Goal: Task Accomplishment & Management: Complete application form

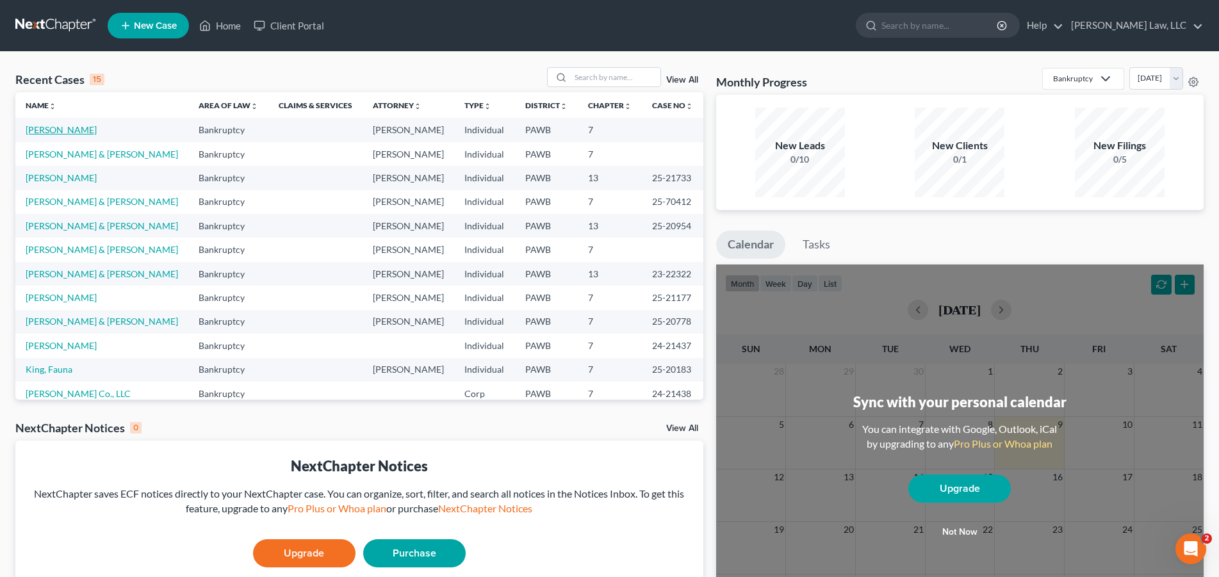
click at [65, 133] on link "[PERSON_NAME]" at bounding box center [61, 129] width 71 height 11
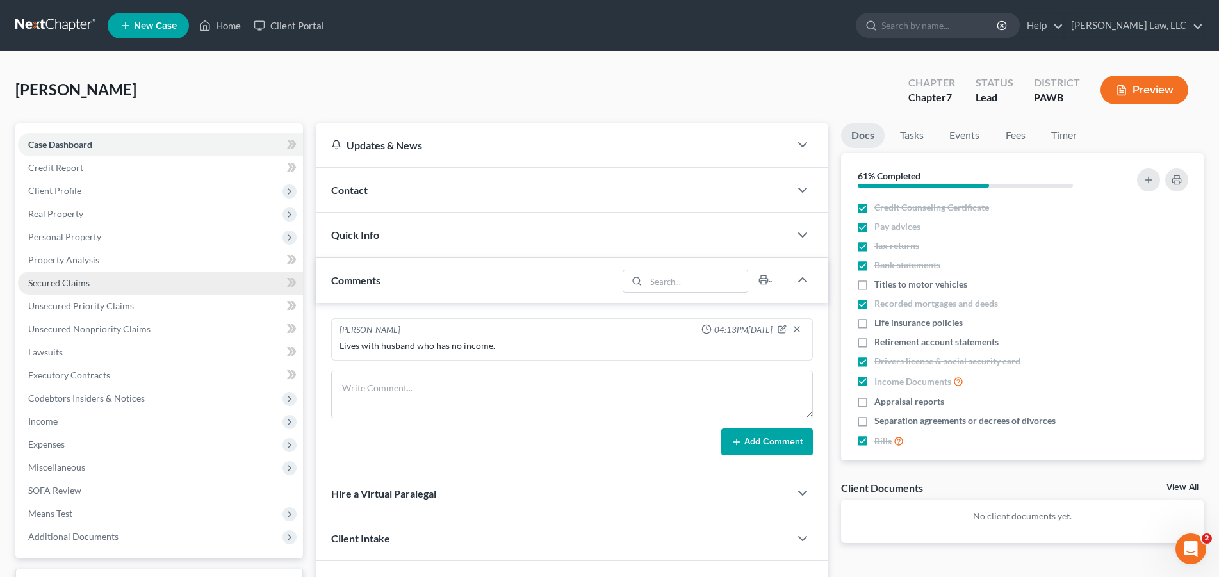
click at [67, 286] on span "Secured Claims" at bounding box center [59, 282] width 62 height 11
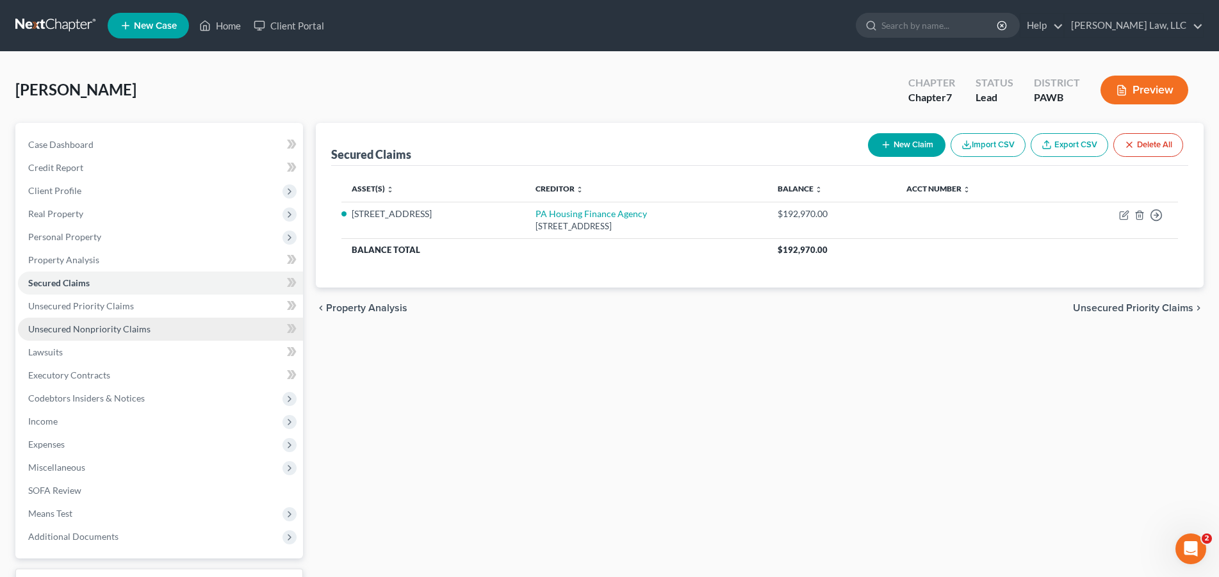
click at [88, 329] on span "Unsecured Nonpriority Claims" at bounding box center [89, 329] width 122 height 11
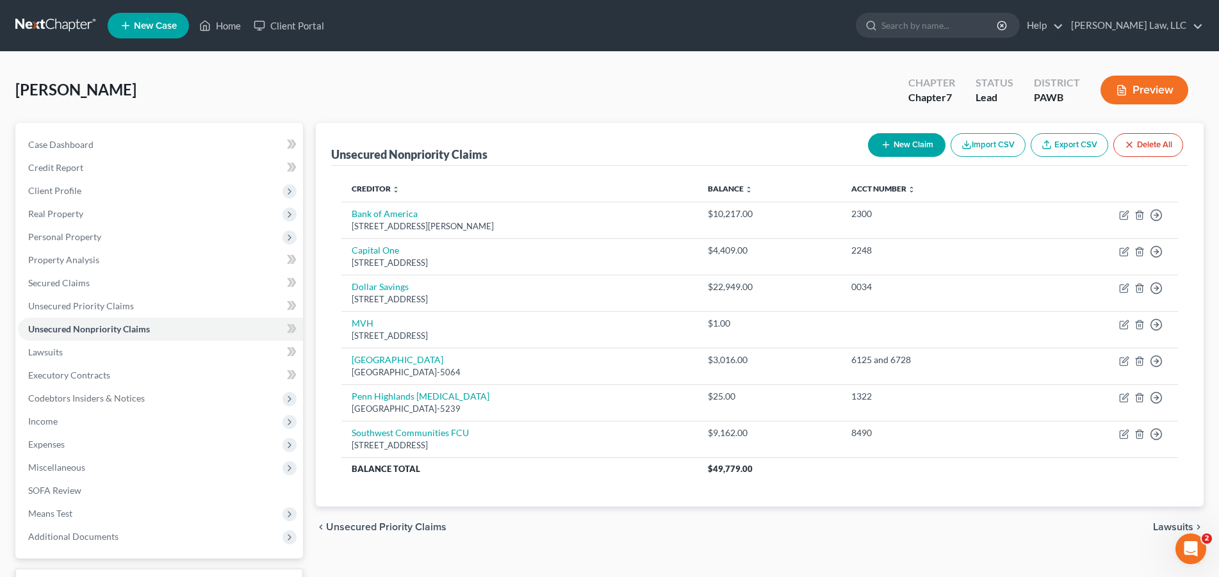
click at [896, 142] on button "New Claim" at bounding box center [907, 145] width 78 height 24
select select "0"
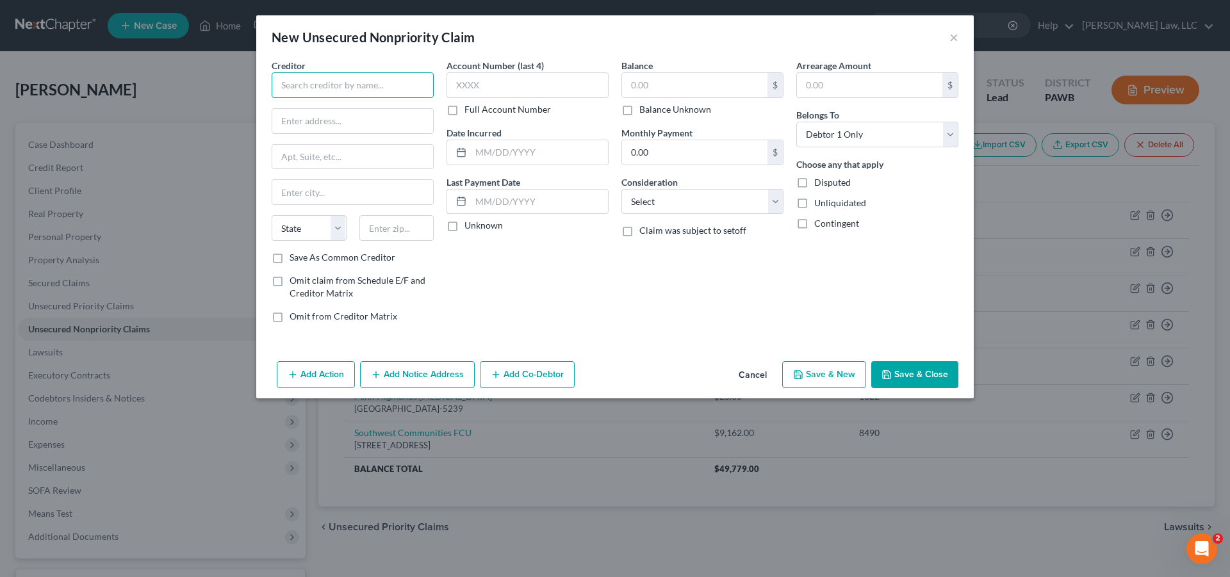
click at [336, 76] on input "text" at bounding box center [353, 85] width 162 height 26
type input "Dollar Savings Bank"
click at [326, 118] on input "text" at bounding box center [352, 121] width 161 height 24
type input "[STREET_ADDRESS]"
click at [309, 196] on input "text" at bounding box center [352, 192] width 161 height 24
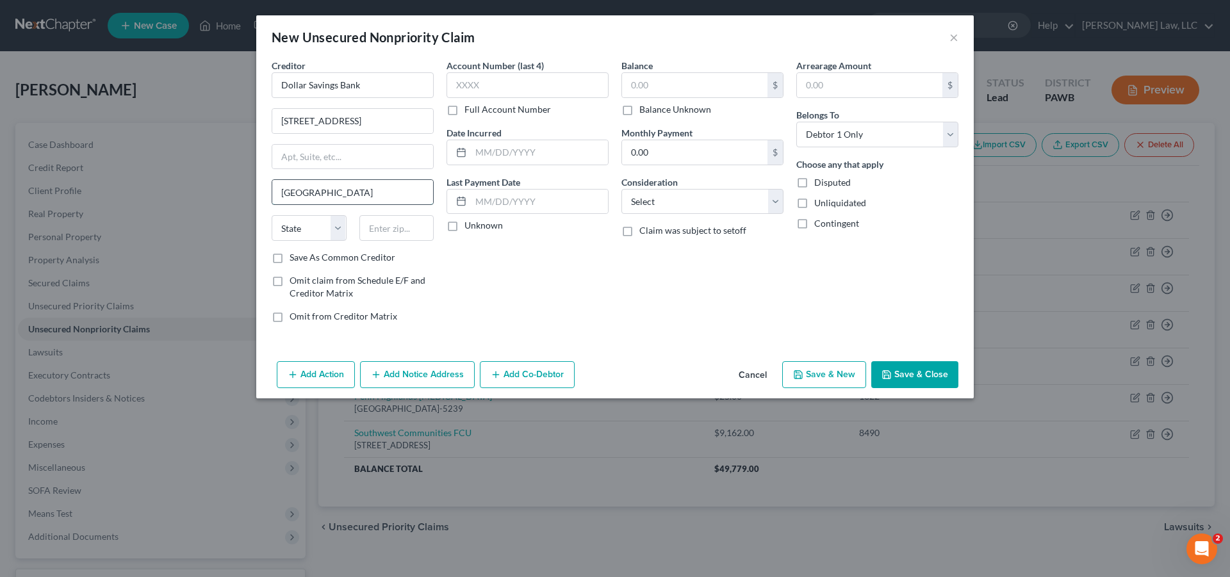
type input "[GEOGRAPHIC_DATA]"
select select "39"
click at [390, 229] on input "text" at bounding box center [396, 228] width 75 height 26
type input "15222"
click at [290, 259] on label "Save As Common Creditor" at bounding box center [343, 257] width 106 height 13
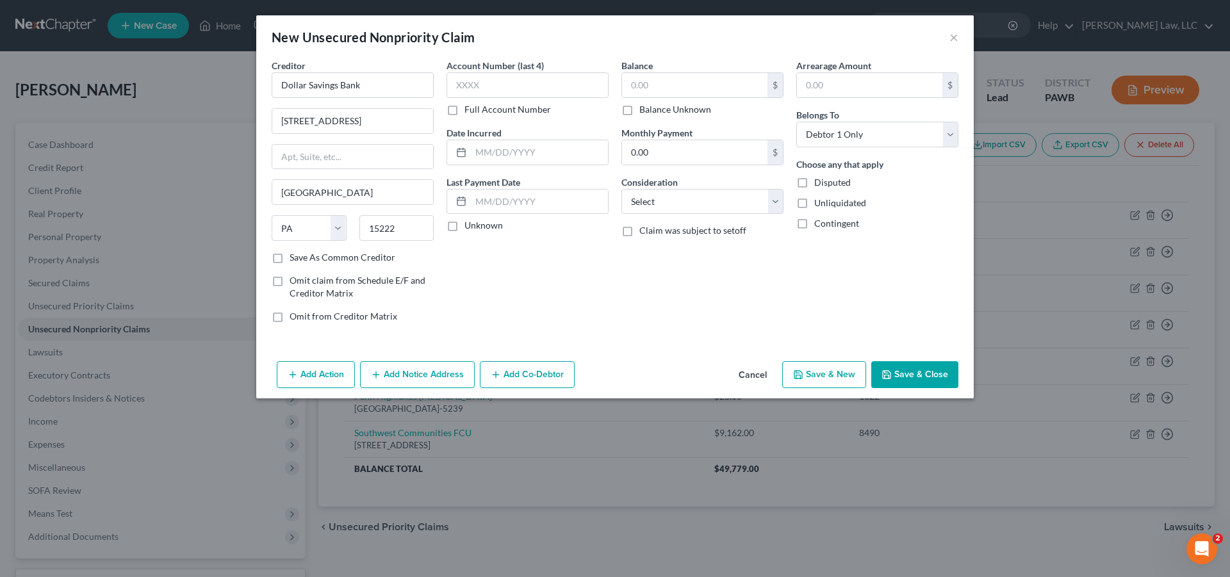
click at [295, 259] on input "Save As Common Creditor" at bounding box center [299, 255] width 8 height 8
checkbox input "true"
click at [506, 83] on input "text" at bounding box center [528, 85] width 162 height 26
type input "1880"
click at [552, 155] on input "text" at bounding box center [539, 152] width 137 height 24
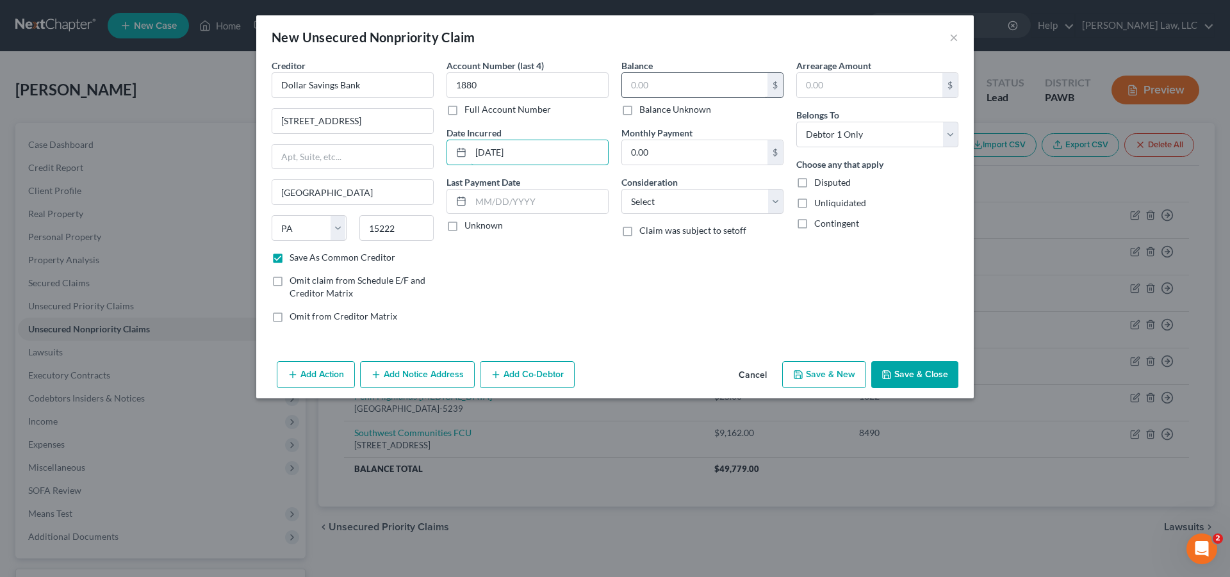
type input "[DATE]"
click at [693, 84] on input "text" at bounding box center [694, 85] width 145 height 24
type input "26,905.00"
click at [622, 189] on select "Select Cable / Satellite Services Collection Agency Credit Card Debt Debt Couns…" at bounding box center [703, 202] width 162 height 26
select select "10"
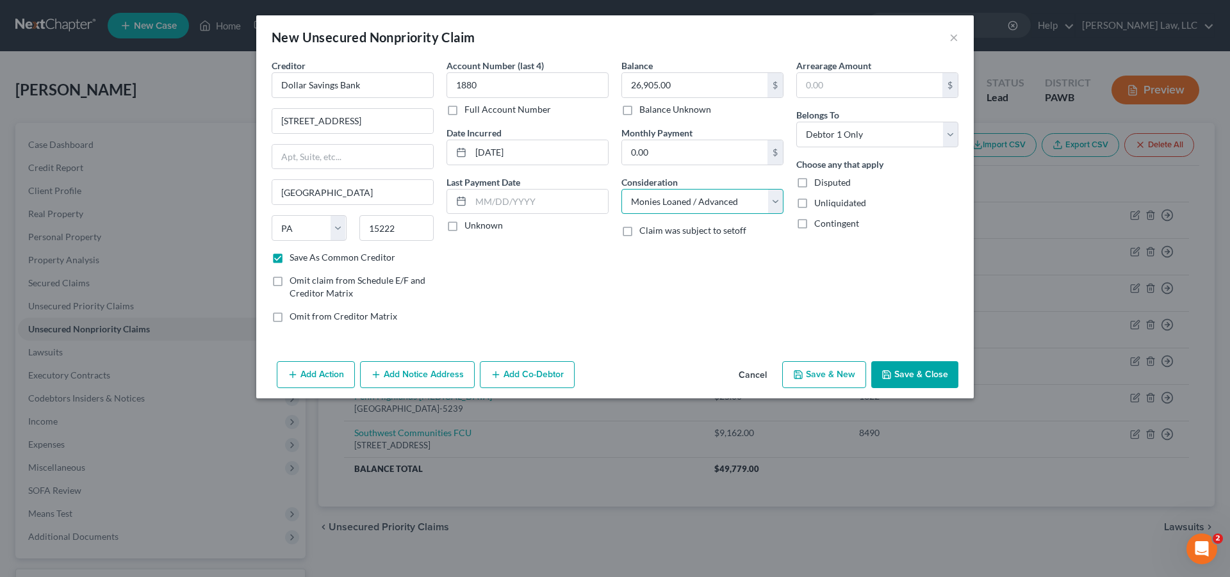
click option "Monies Loaned / Advanced" at bounding box center [0, 0] width 0 height 0
click at [420, 377] on button "Add Notice Address" at bounding box center [417, 374] width 115 height 27
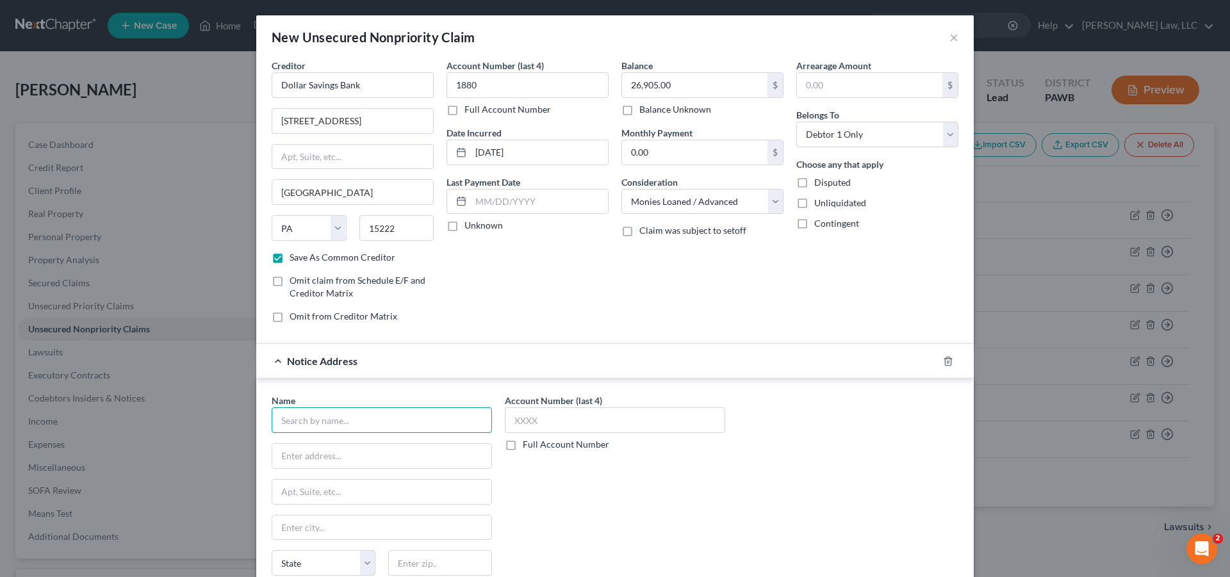
click at [359, 416] on input "text" at bounding box center [382, 421] width 220 height 26
type input "[PERSON_NAME], Esquire"
click at [318, 453] on input "text" at bounding box center [381, 456] width 219 height 24
type input "[PERSON_NAME], PC"
click at [297, 491] on input "text" at bounding box center [381, 492] width 219 height 24
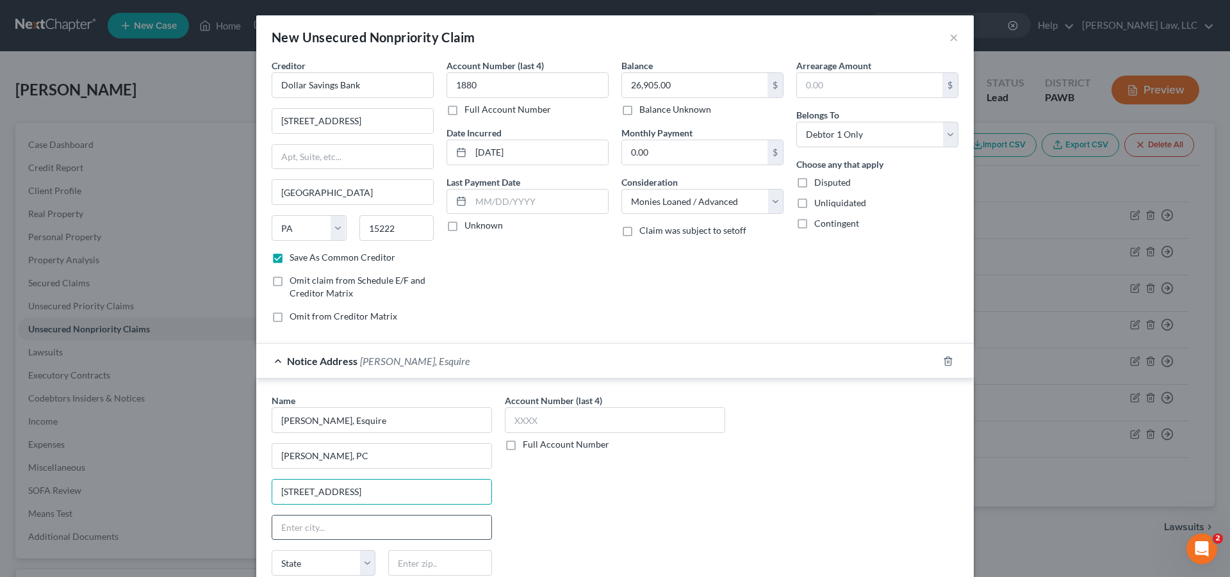
type input "[STREET_ADDRESS]"
click at [322, 534] on input "text" at bounding box center [381, 528] width 219 height 24
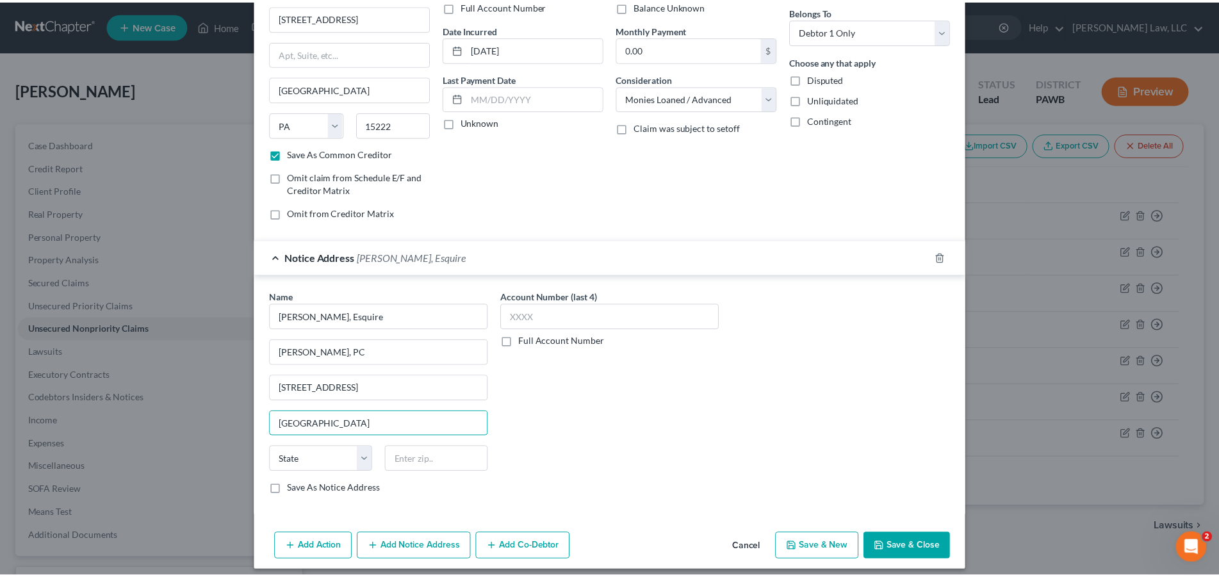
scroll to position [113, 0]
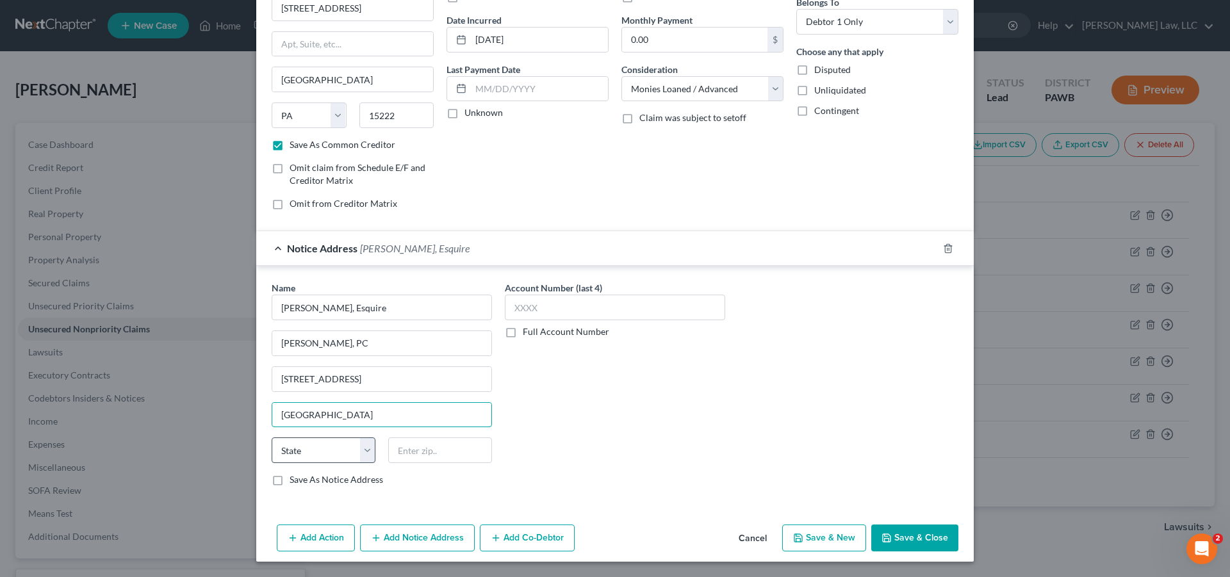
type input "[GEOGRAPHIC_DATA]"
click at [272, 438] on select "State [US_STATE] AK AR AZ CA CO CT DE DC [GEOGRAPHIC_DATA] [GEOGRAPHIC_DATA] GU…" at bounding box center [324, 451] width 104 height 26
select select "39"
click option "PA" at bounding box center [0, 0] width 0 height 0
click at [420, 452] on input "text" at bounding box center [440, 451] width 104 height 26
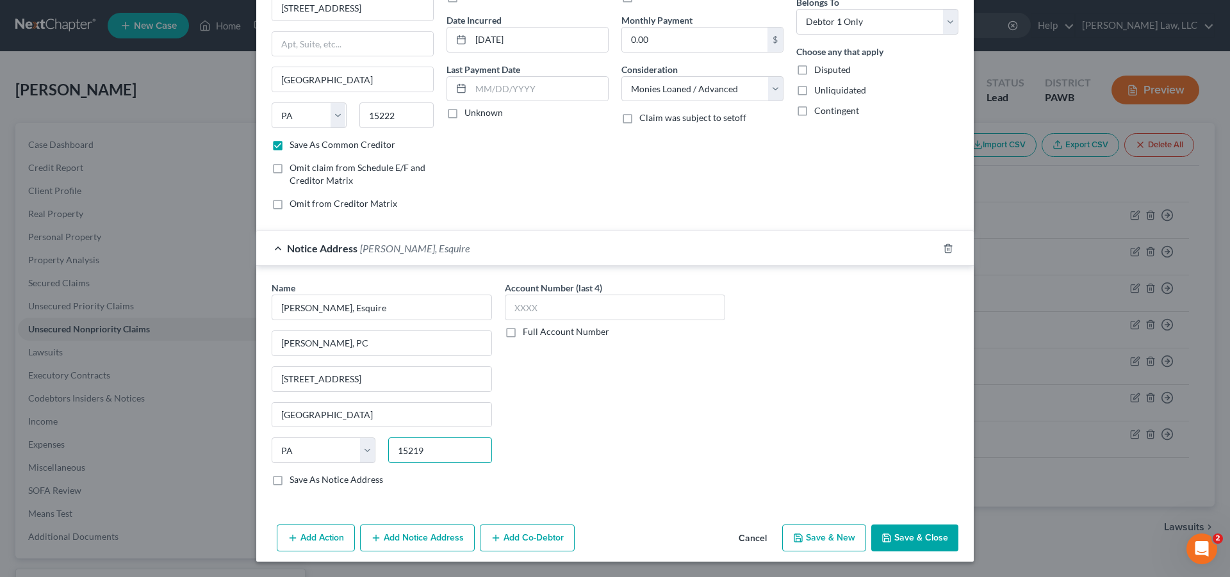
type input "15219"
click at [290, 482] on label "Save As Notice Address" at bounding box center [337, 480] width 94 height 13
click at [295, 482] on input "Save As Notice Address" at bounding box center [299, 478] width 8 height 8
checkbox input "true"
click at [907, 540] on button "Save & Close" at bounding box center [914, 538] width 87 height 27
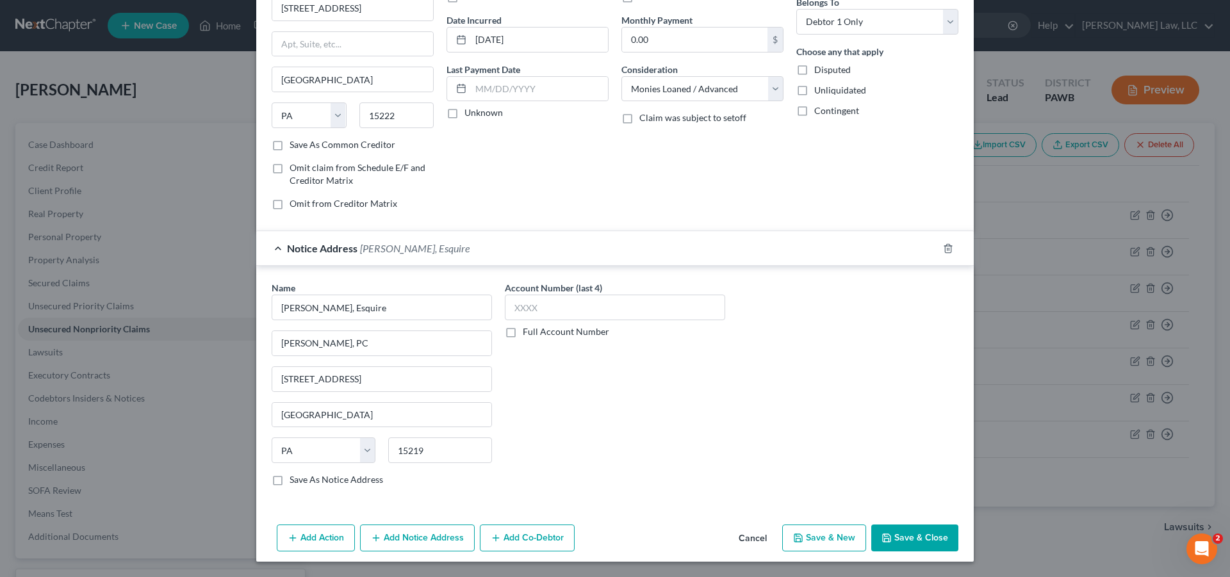
checkbox input "false"
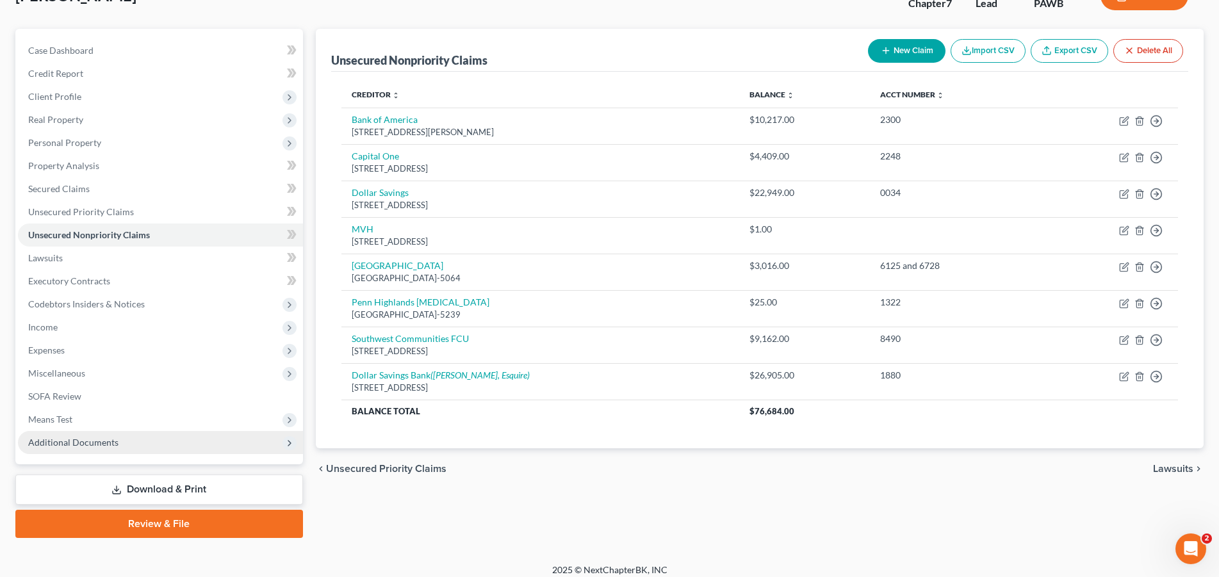
scroll to position [103, 0]
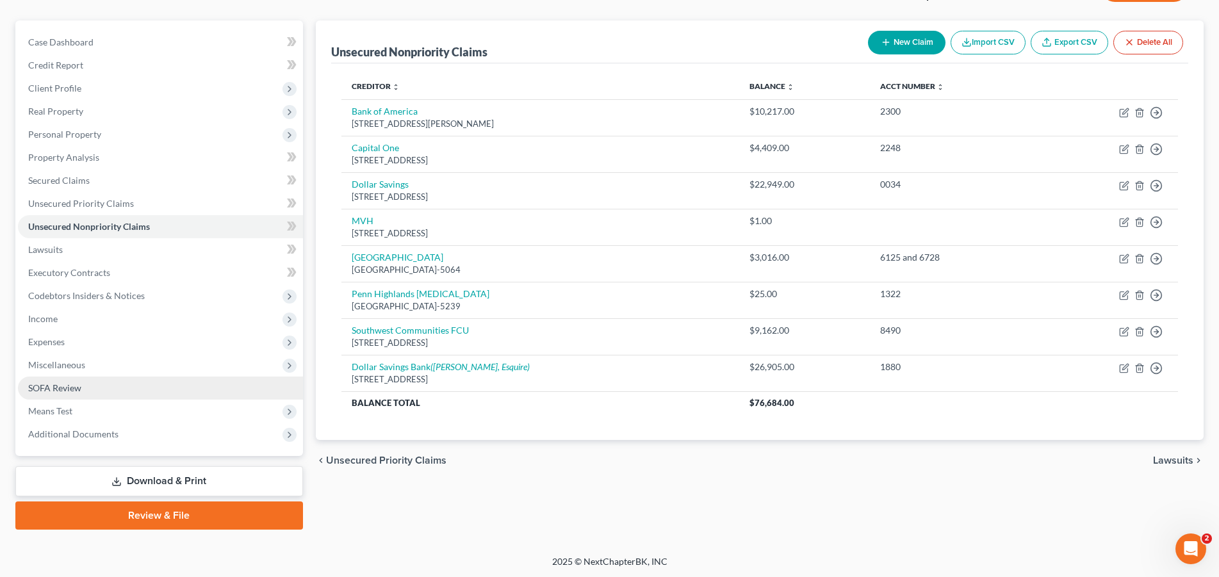
click at [68, 385] on span "SOFA Review" at bounding box center [54, 388] width 53 height 11
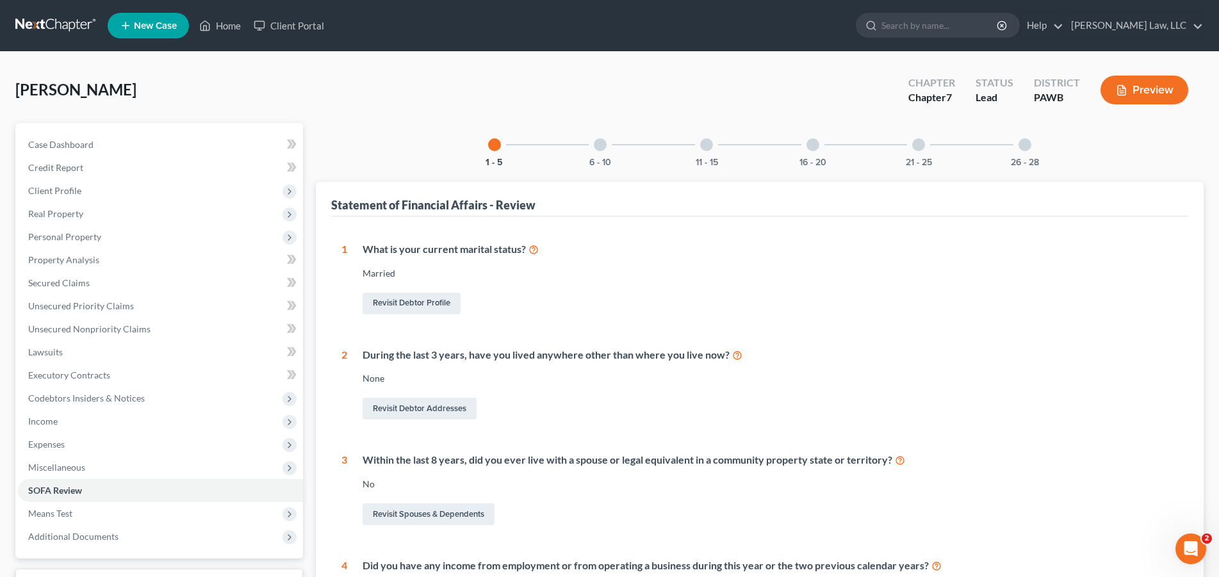
click at [600, 150] on div at bounding box center [600, 144] width 13 height 13
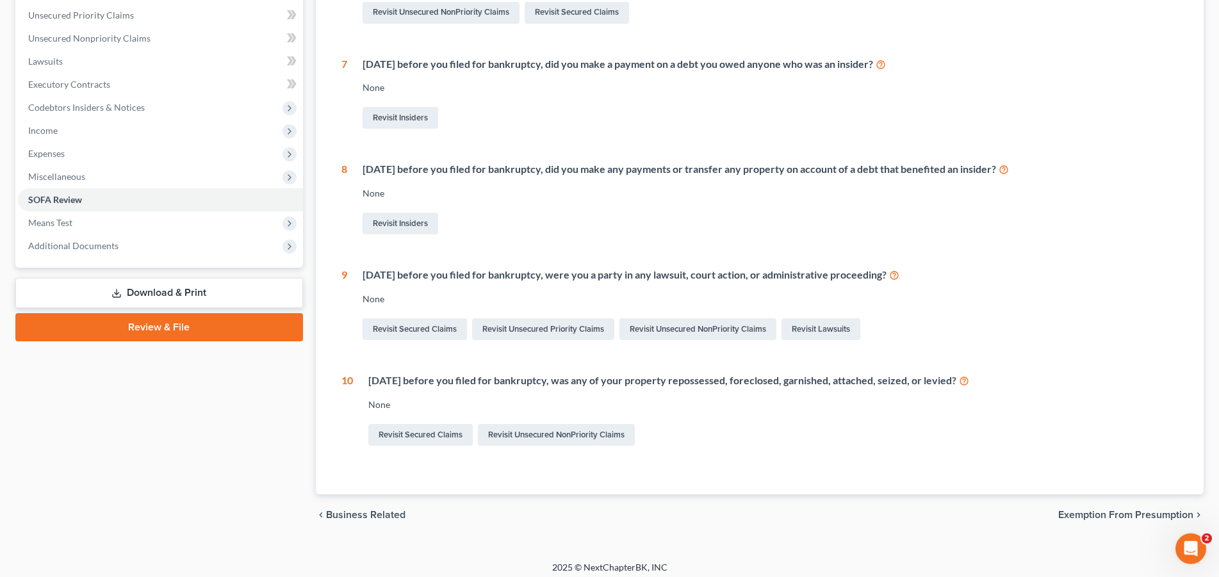
scroll to position [297, 0]
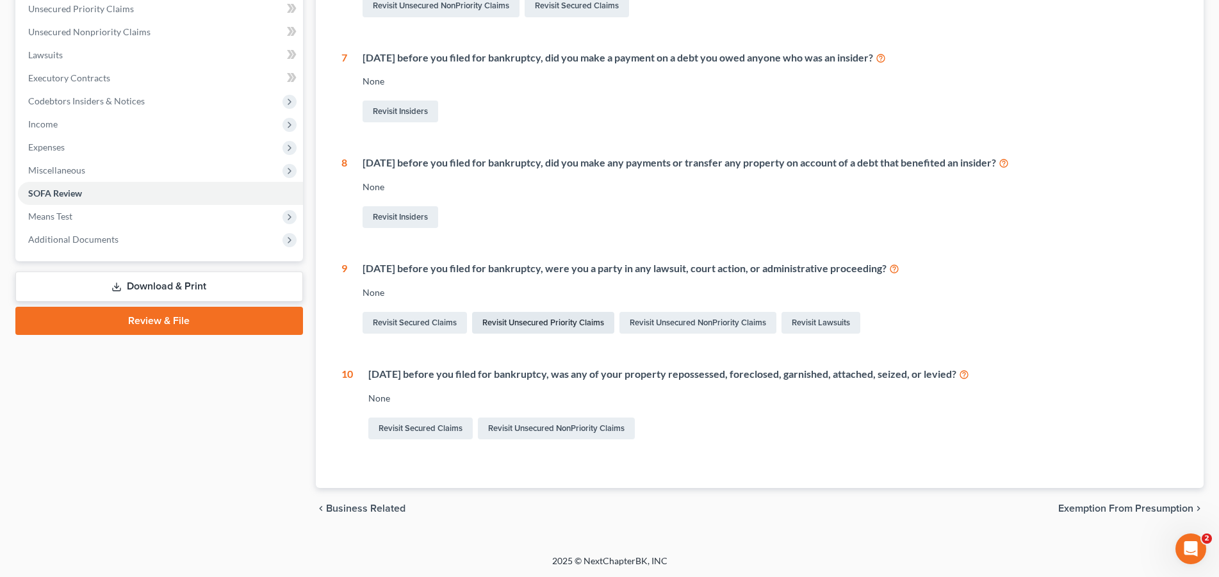
click at [556, 328] on link "Revisit Unsecured Priority Claims" at bounding box center [543, 323] width 142 height 22
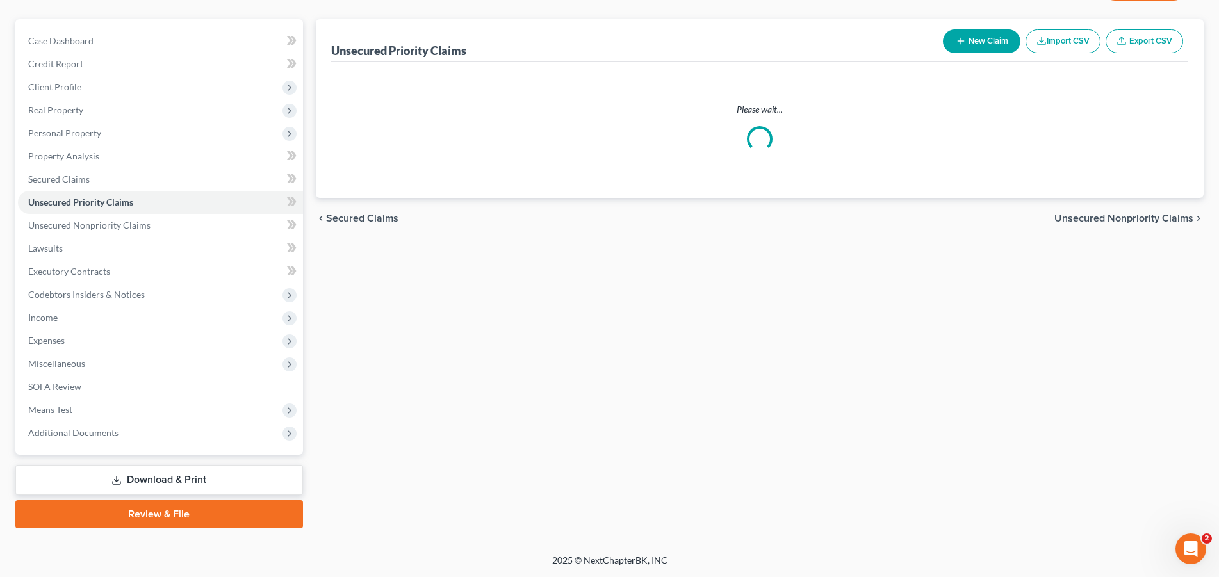
scroll to position [103, 0]
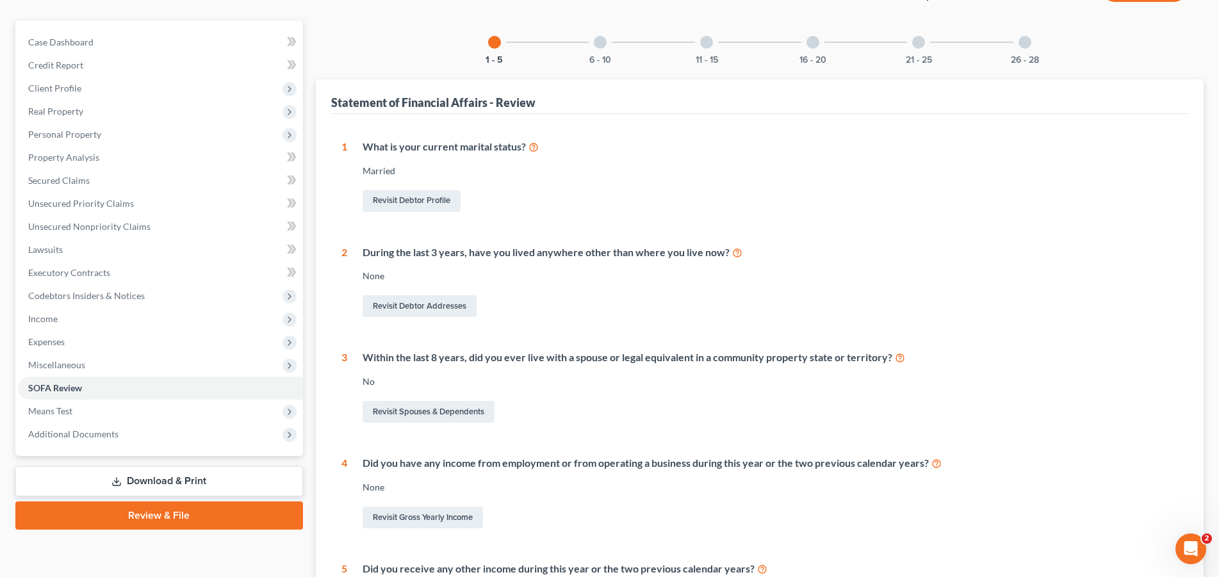
click at [600, 46] on div at bounding box center [600, 42] width 13 height 13
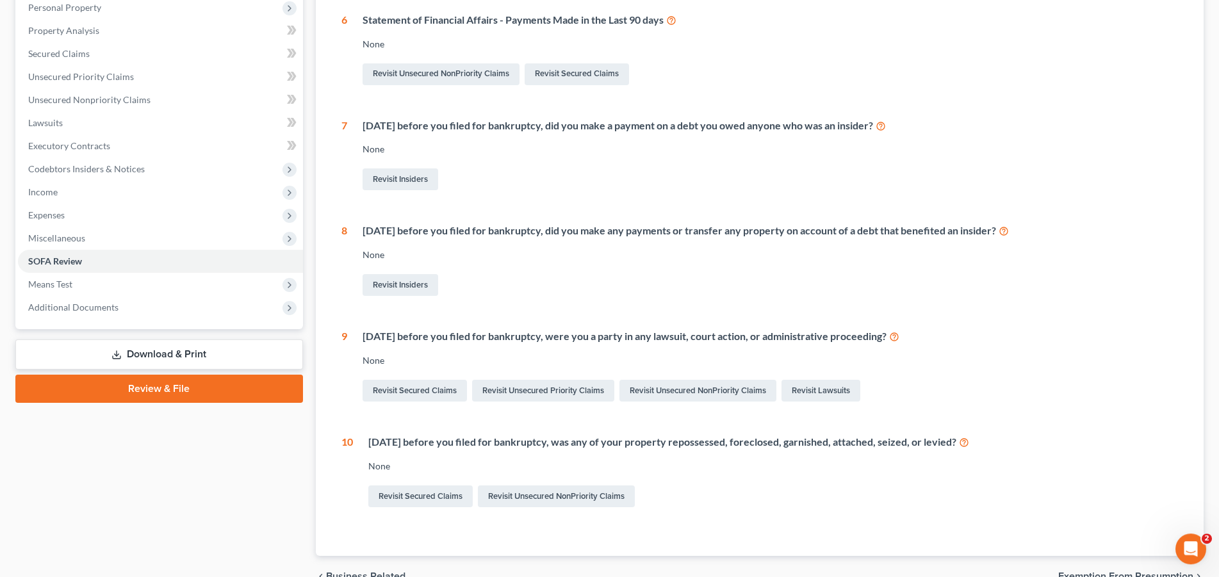
scroll to position [233, 0]
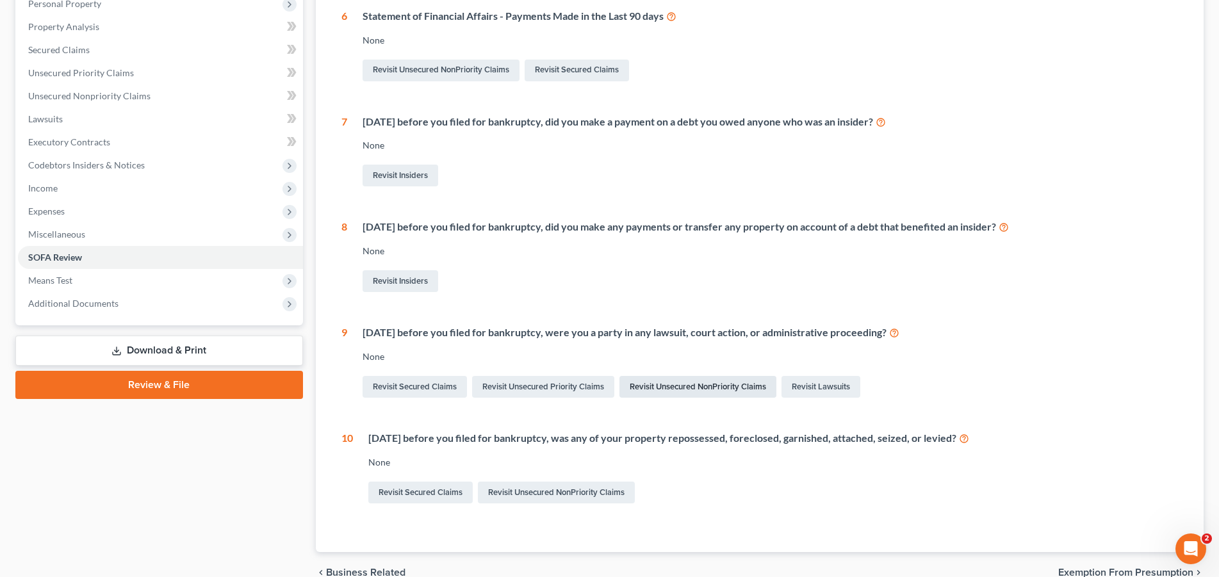
click at [718, 388] on link "Revisit Unsecured NonPriority Claims" at bounding box center [698, 387] width 157 height 22
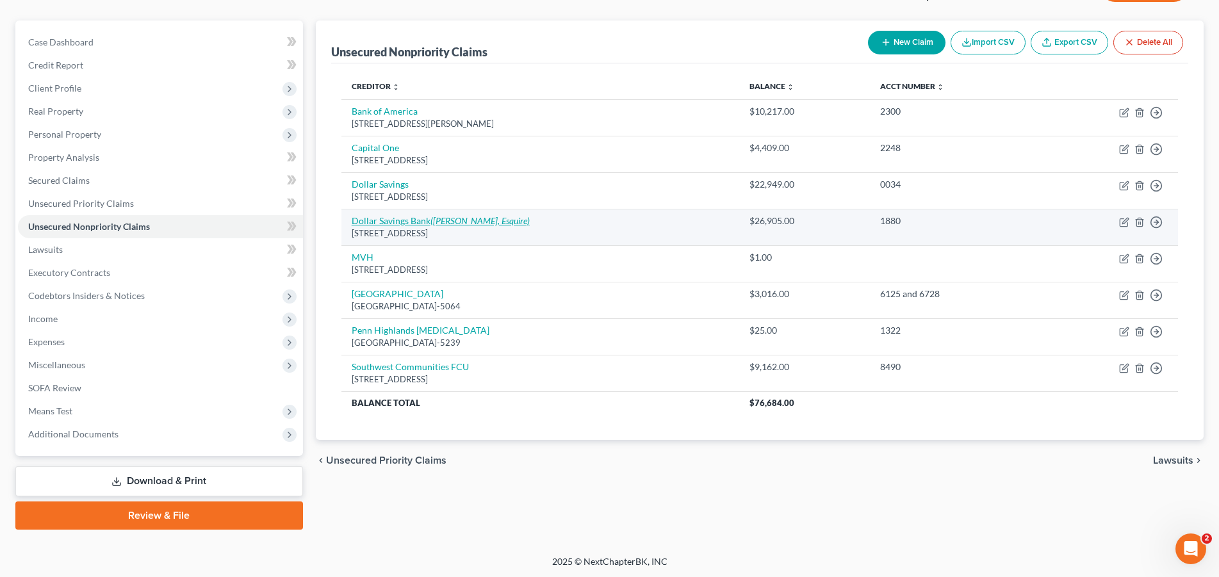
click at [452, 222] on icon "([PERSON_NAME], Esquire)" at bounding box center [480, 220] width 99 height 11
select select "39"
select select "10"
select select "0"
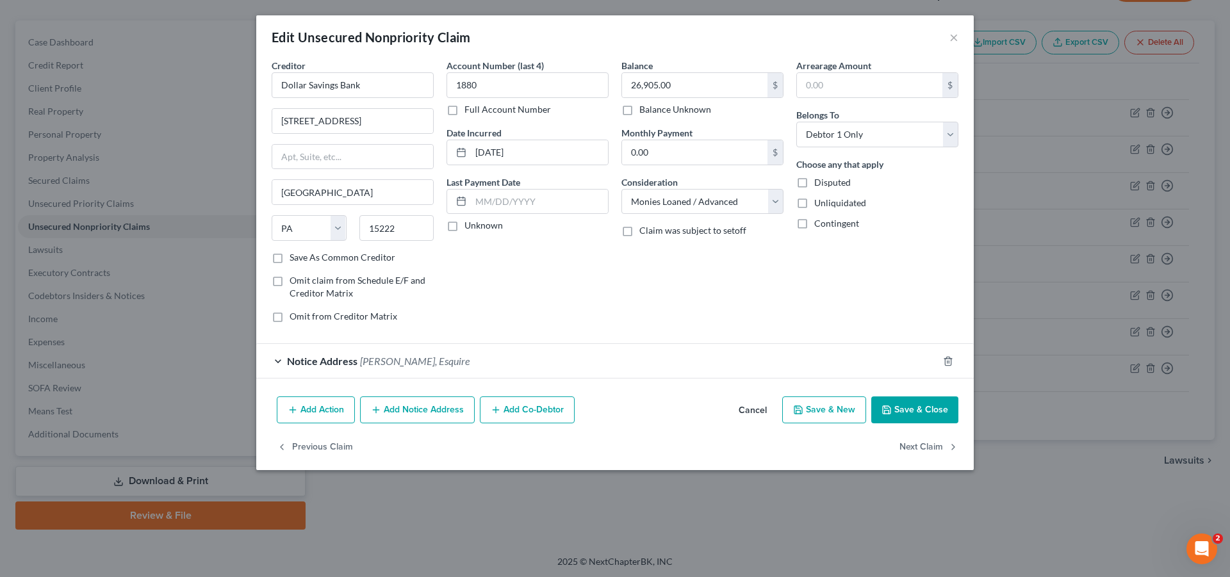
click at [336, 416] on button "Add Action" at bounding box center [316, 410] width 78 height 27
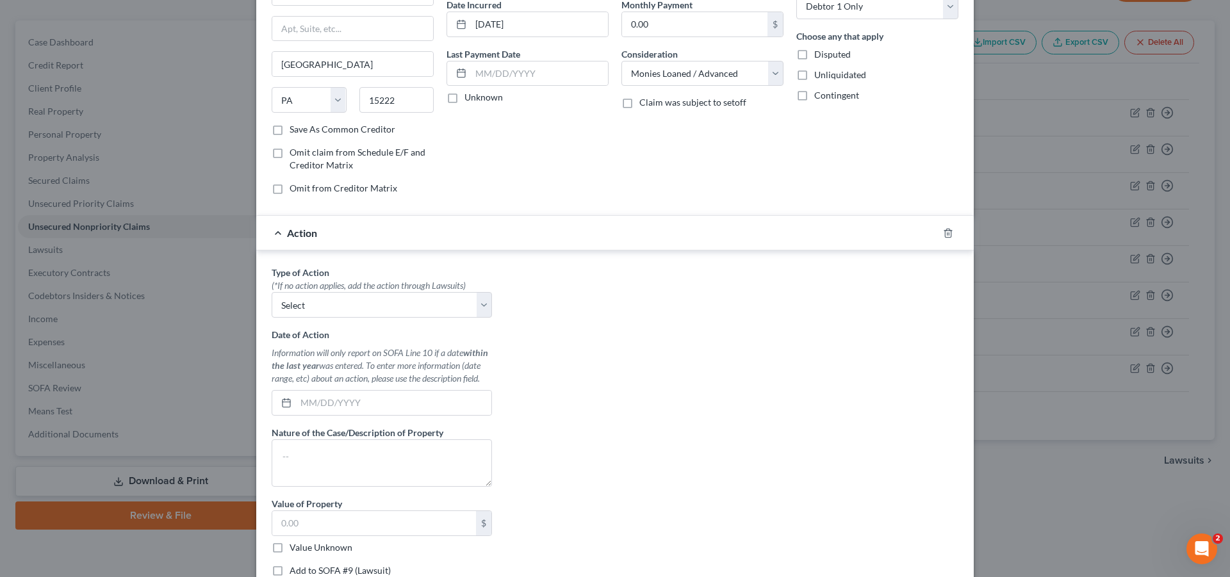
scroll to position [131, 0]
click at [272, 290] on select "Select Repossession Garnishment Foreclosure Personal Injury Attached, Seized, O…" at bounding box center [382, 303] width 220 height 26
click at [479, 302] on select "Select Repossession Garnishment Foreclosure Personal Injury Attached, Seized, O…" at bounding box center [382, 303] width 220 height 26
click at [272, 290] on select "Select Repossession Garnishment Foreclosure Personal Injury Attached, Seized, O…" at bounding box center [382, 303] width 220 height 26
click at [479, 302] on select "Select Repossession Garnishment Foreclosure Personal Injury Attached, Seized, O…" at bounding box center [382, 303] width 220 height 26
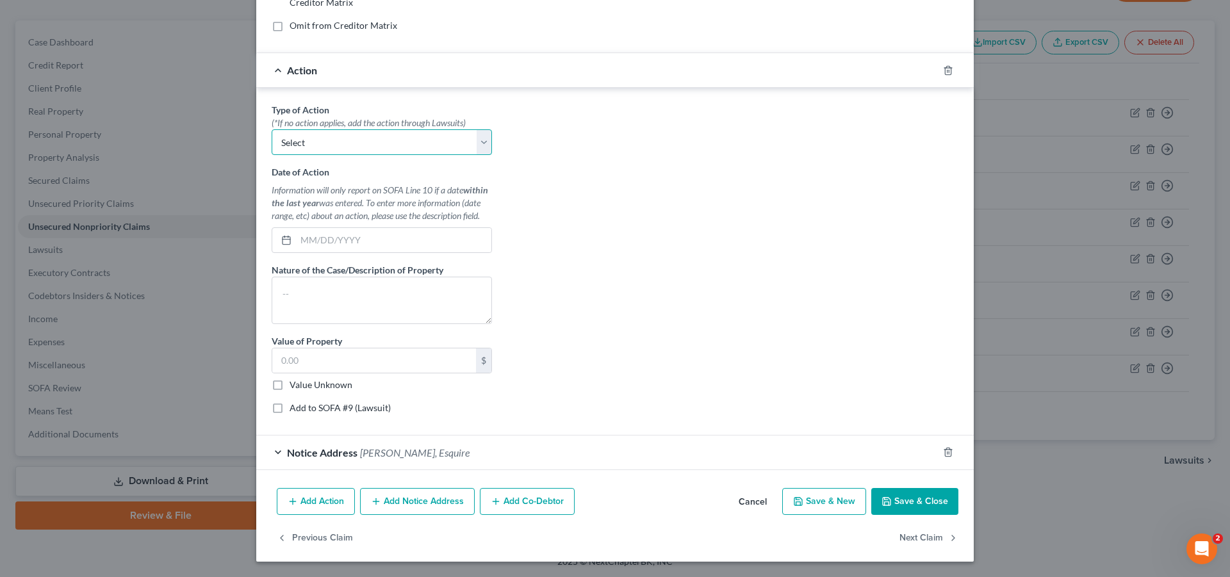
scroll to position [29, 0]
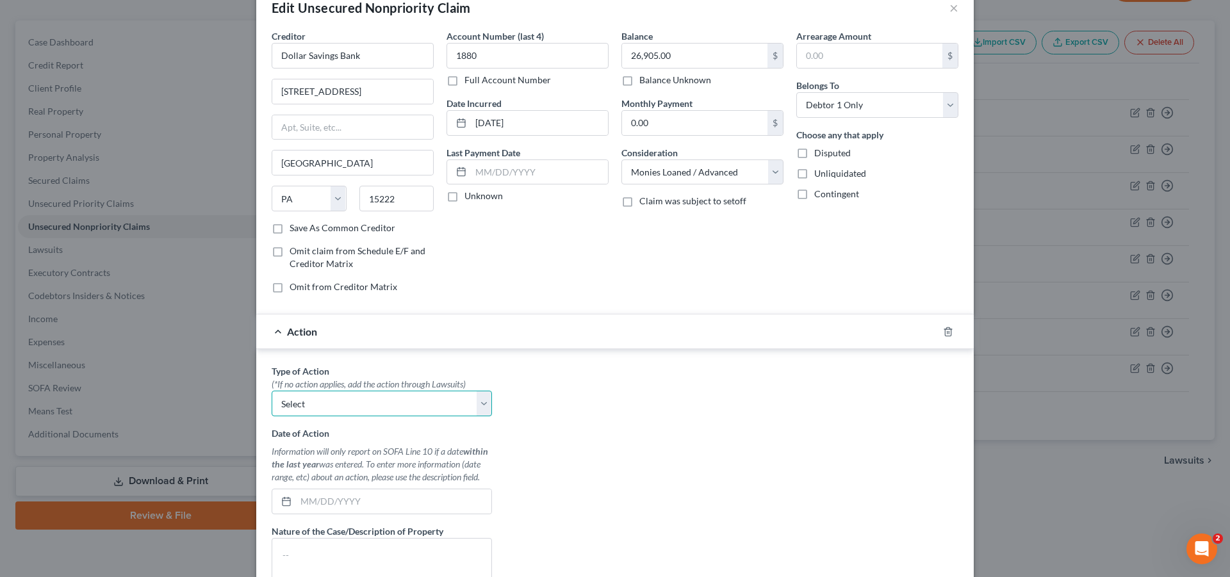
click at [272, 391] on select "Select Repossession Garnishment Foreclosure Personal Injury Attached, Seized, O…" at bounding box center [382, 404] width 220 height 26
click at [474, 406] on select "Select Repossession Garnishment Foreclosure Personal Injury Attached, Seized, O…" at bounding box center [382, 404] width 220 height 26
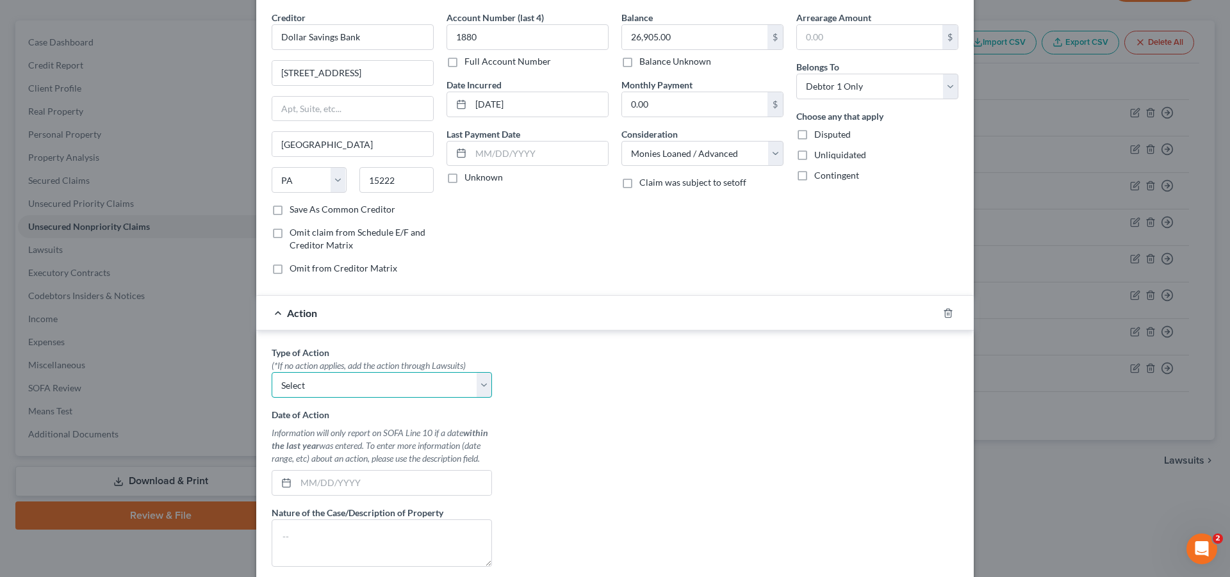
scroll to position [65, 0]
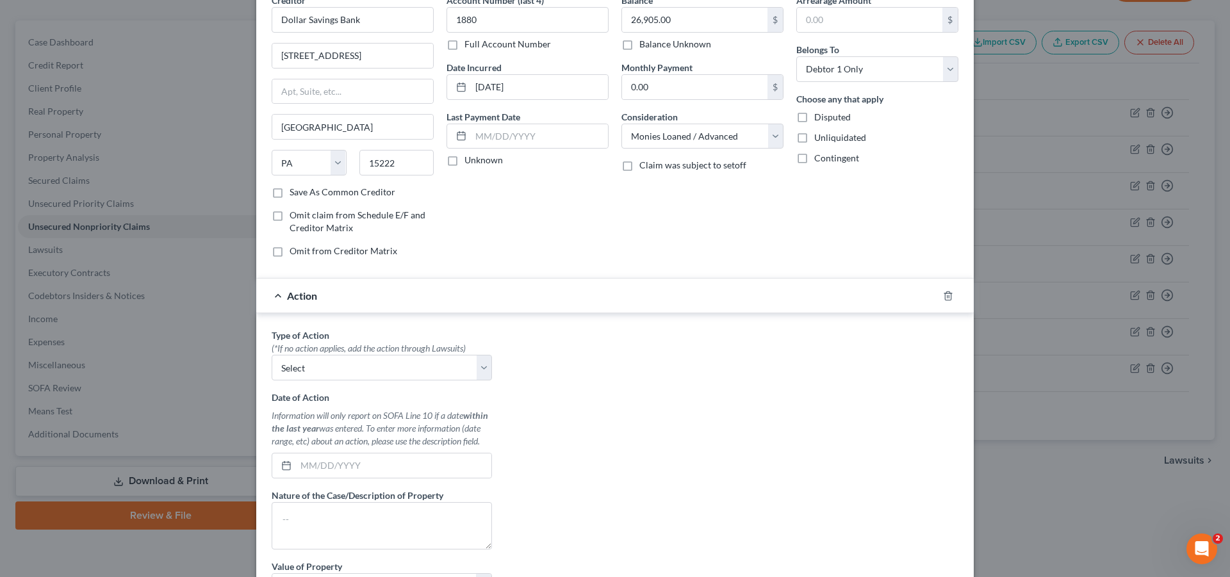
click at [275, 297] on div "Action" at bounding box center [597, 296] width 682 height 34
click at [948, 296] on line "button" at bounding box center [948, 296] width 0 height 3
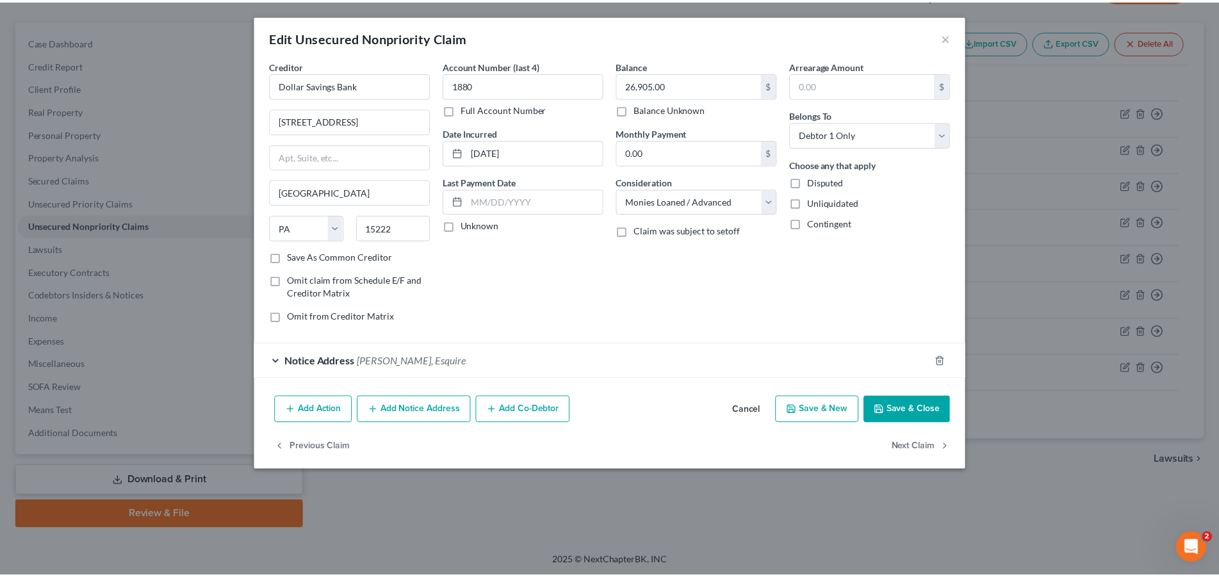
scroll to position [0, 0]
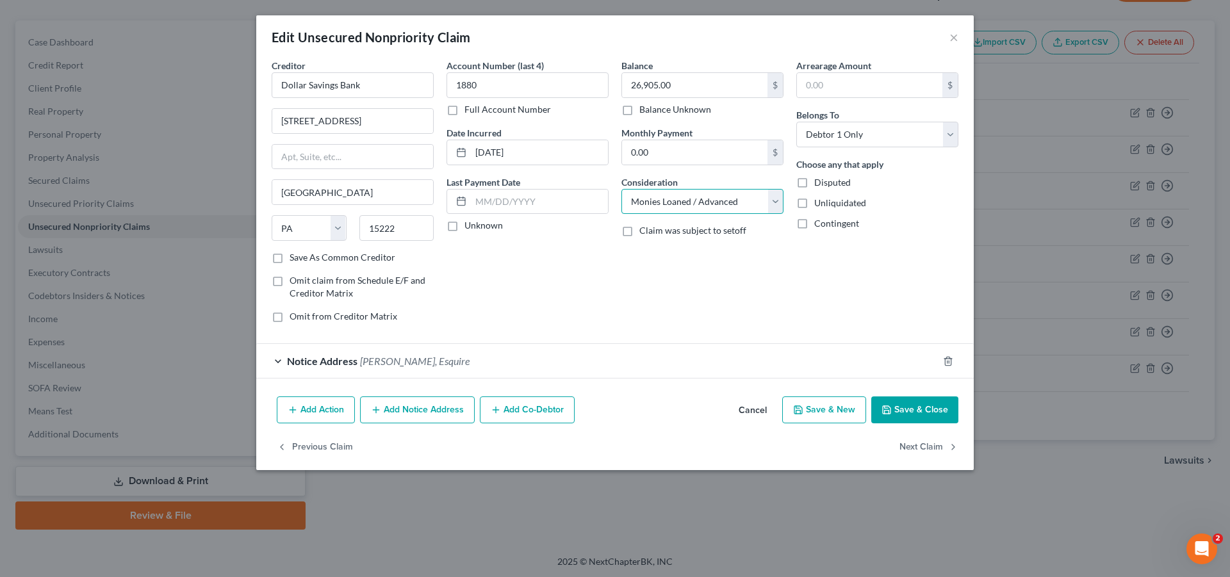
click at [622, 189] on select "Select Cable / Satellite Services Collection Agency Credit Card Debt Debt Couns…" at bounding box center [703, 202] width 162 height 26
click at [775, 203] on select "Select Cable / Satellite Services Collection Agency Credit Card Debt Debt Couns…" at bounding box center [703, 202] width 162 height 26
click at [900, 413] on button "Save & Close" at bounding box center [914, 410] width 87 height 27
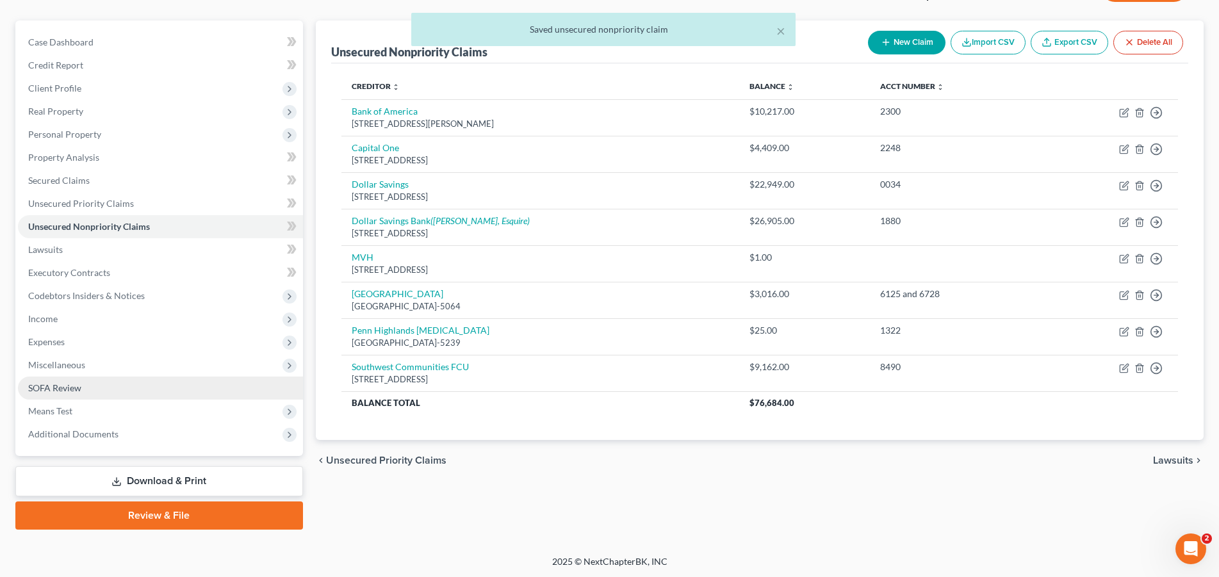
click at [58, 386] on span "SOFA Review" at bounding box center [54, 388] width 53 height 11
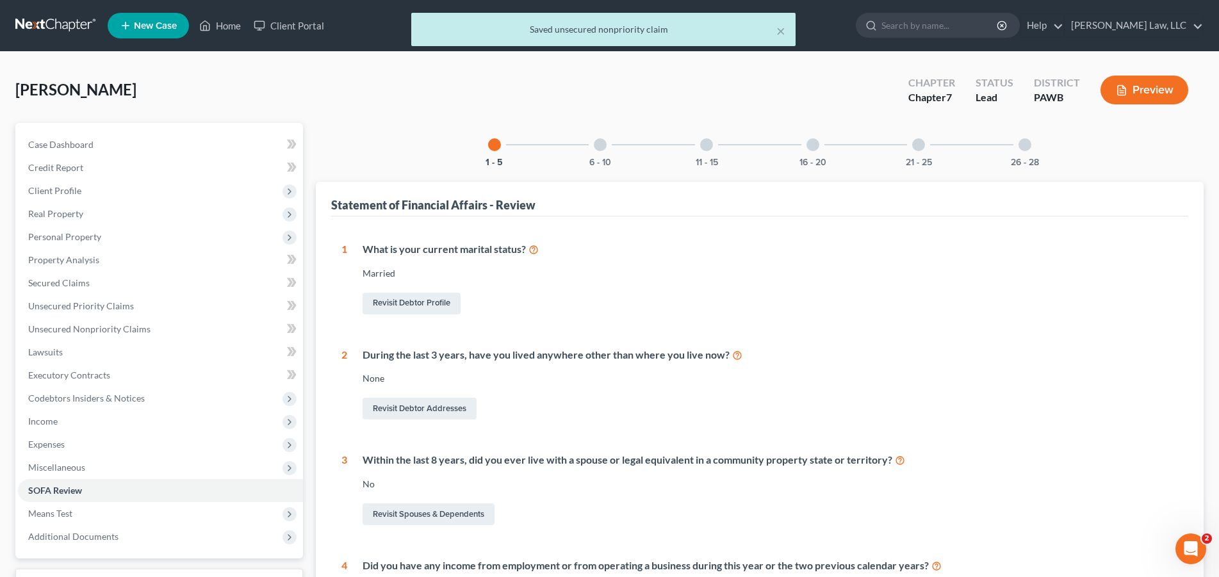
click at [600, 149] on div at bounding box center [600, 144] width 13 height 13
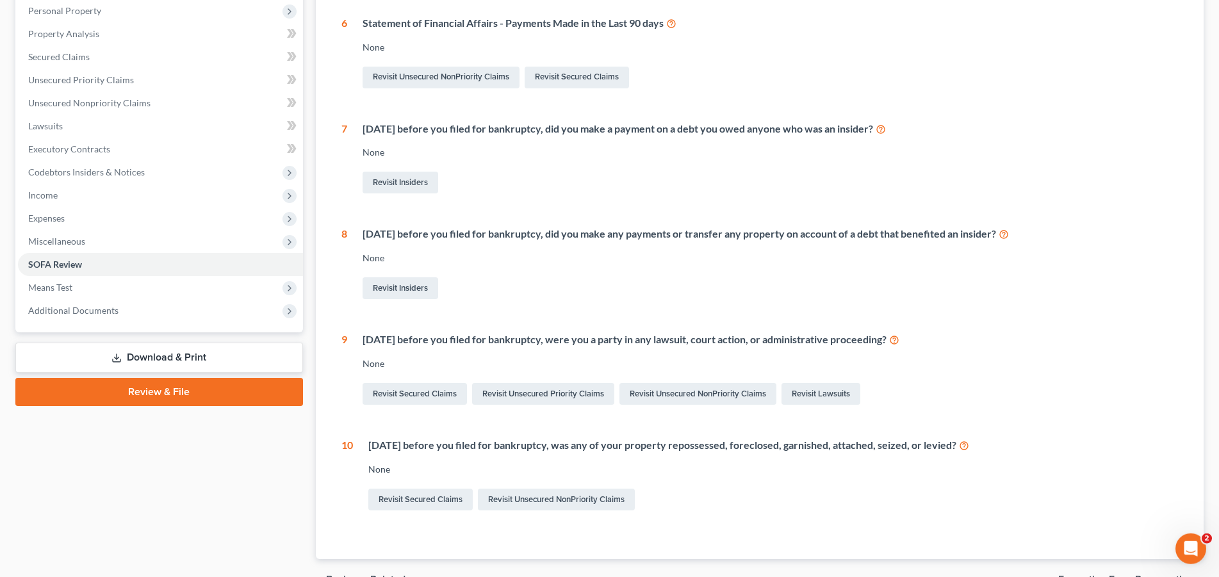
scroll to position [261, 0]
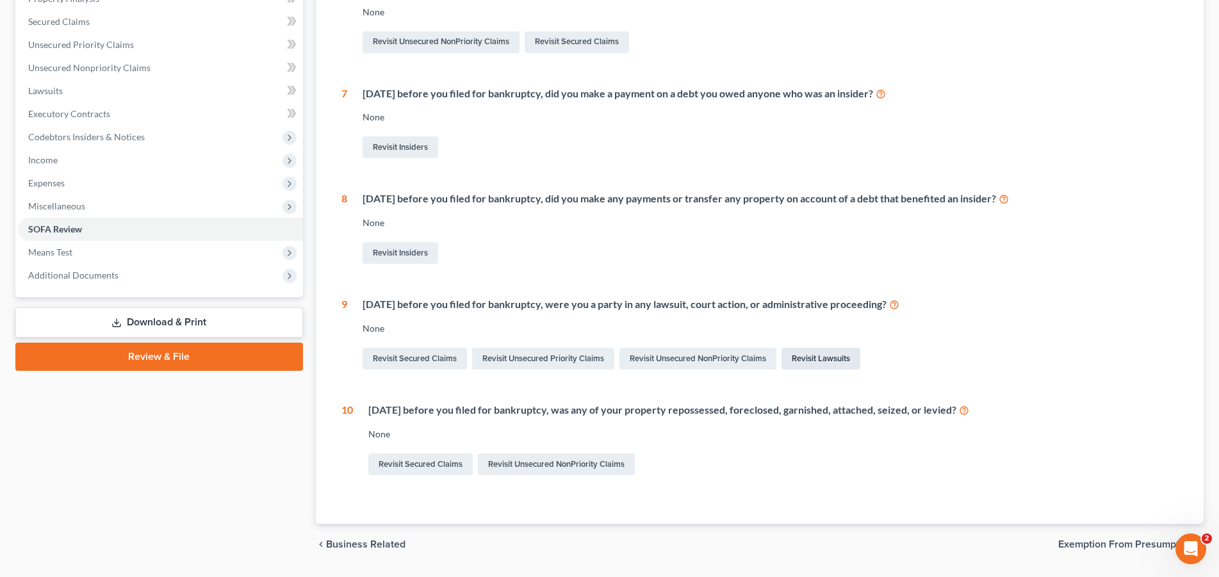
click at [810, 357] on link "Revisit Lawsuits" at bounding box center [821, 359] width 79 height 22
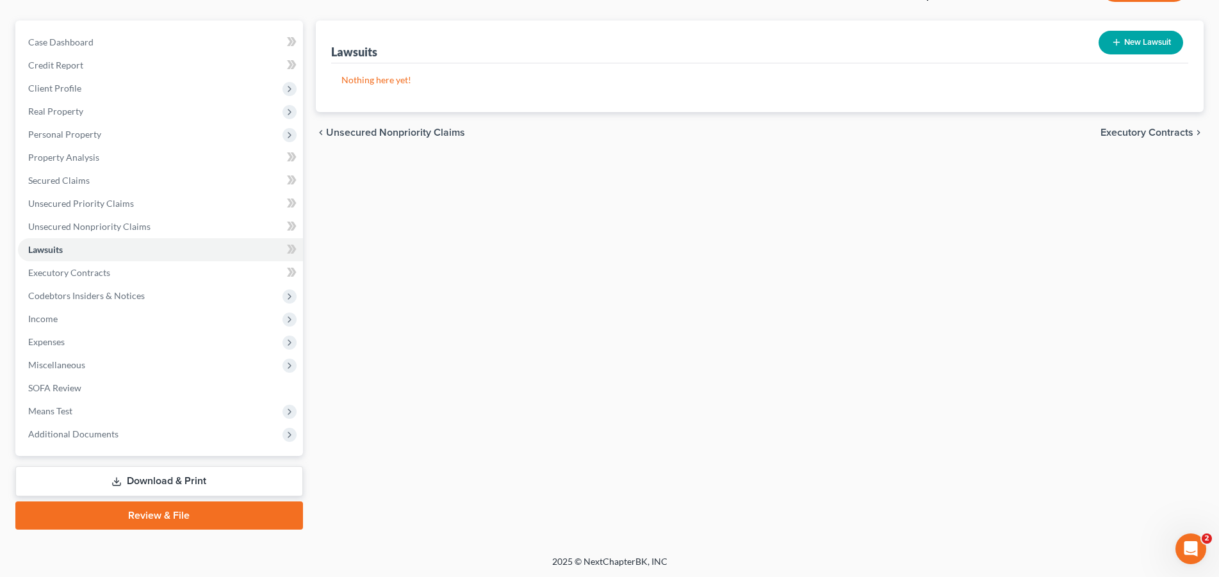
click at [1132, 42] on button "New Lawsuit" at bounding box center [1141, 43] width 85 height 24
select select "0"
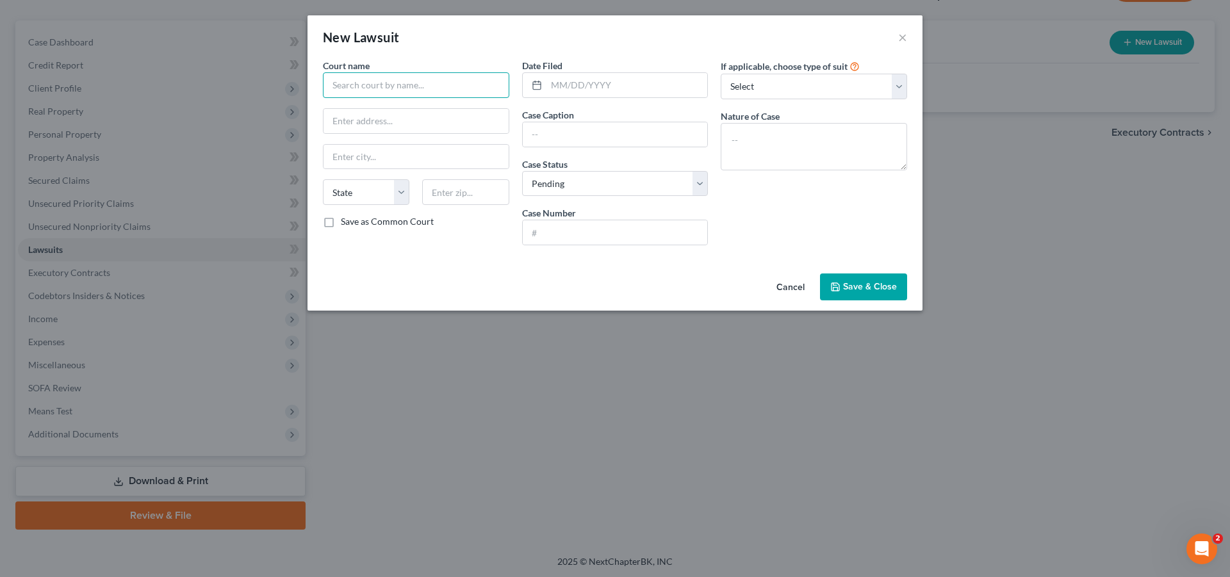
click at [461, 87] on input "text" at bounding box center [416, 85] width 186 height 26
click at [331, 83] on input "Court of Common Pleas" at bounding box center [416, 85] width 186 height 26
click at [381, 121] on input "text" at bounding box center [416, 121] width 185 height 24
type input "[PERSON_NAME] CountyCourt of Common Pleas"
type input "[GEOGRAPHIC_DATA]"
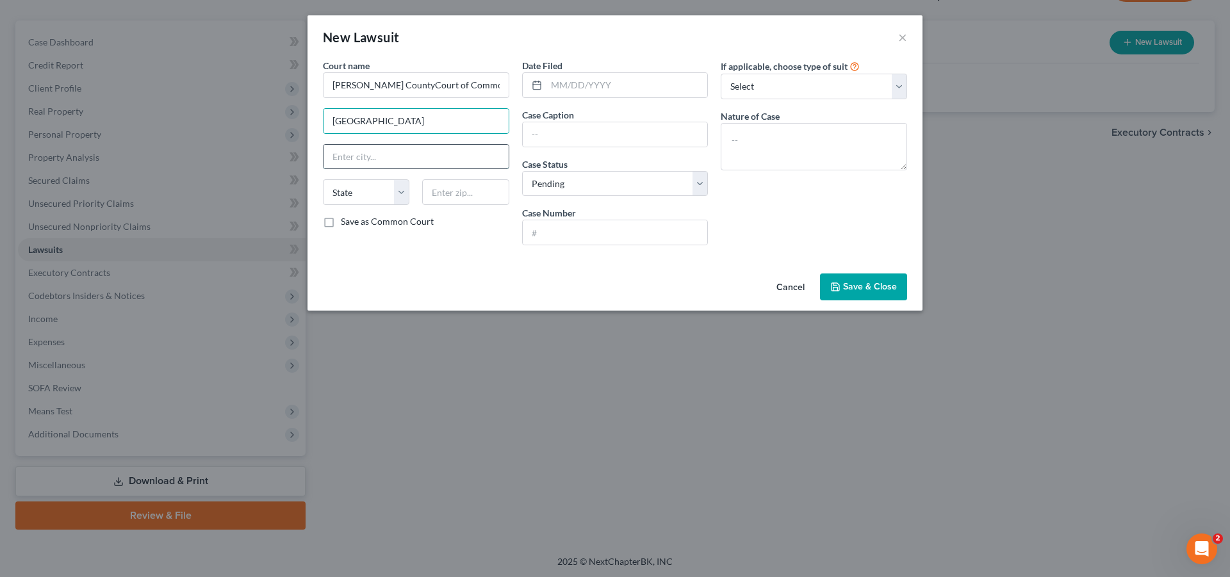
click at [372, 158] on input "text" at bounding box center [416, 157] width 185 height 24
type input "[GEOGRAPHIC_DATA]"
select select "39"
type input "15601"
click at [652, 82] on input "text" at bounding box center [627, 85] width 161 height 24
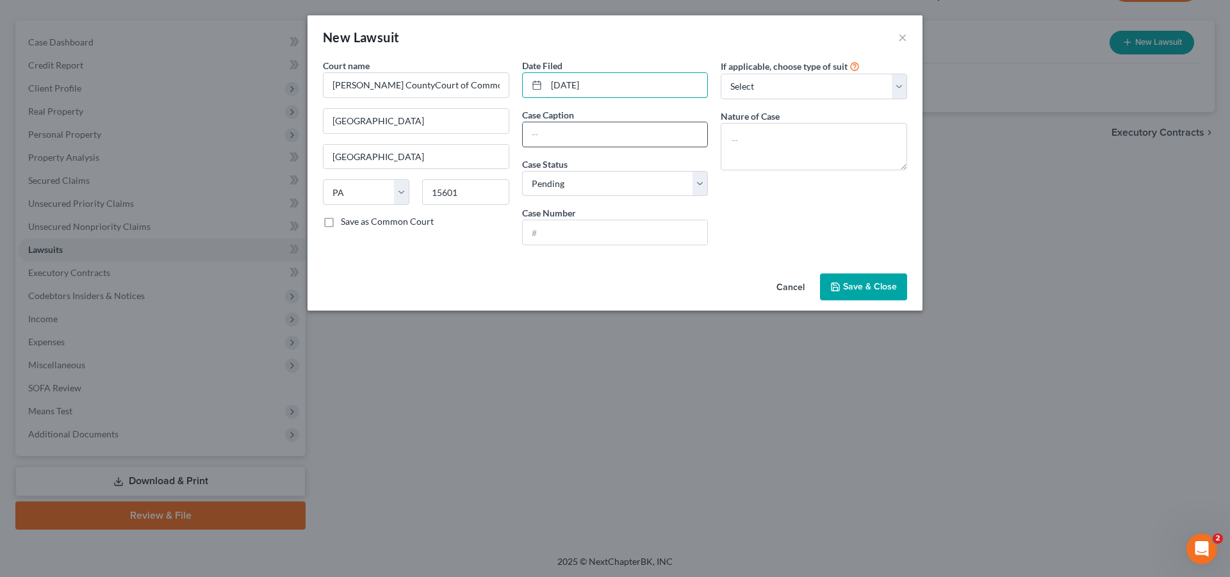
type input "[DATE]"
click at [625, 142] on input "text" at bounding box center [615, 134] width 185 height 24
type input "Dollar Bank FSB v [PERSON_NAME]"
click at [522, 171] on select "Select Pending On Appeal Concluded" at bounding box center [615, 184] width 186 height 26
select select "2"
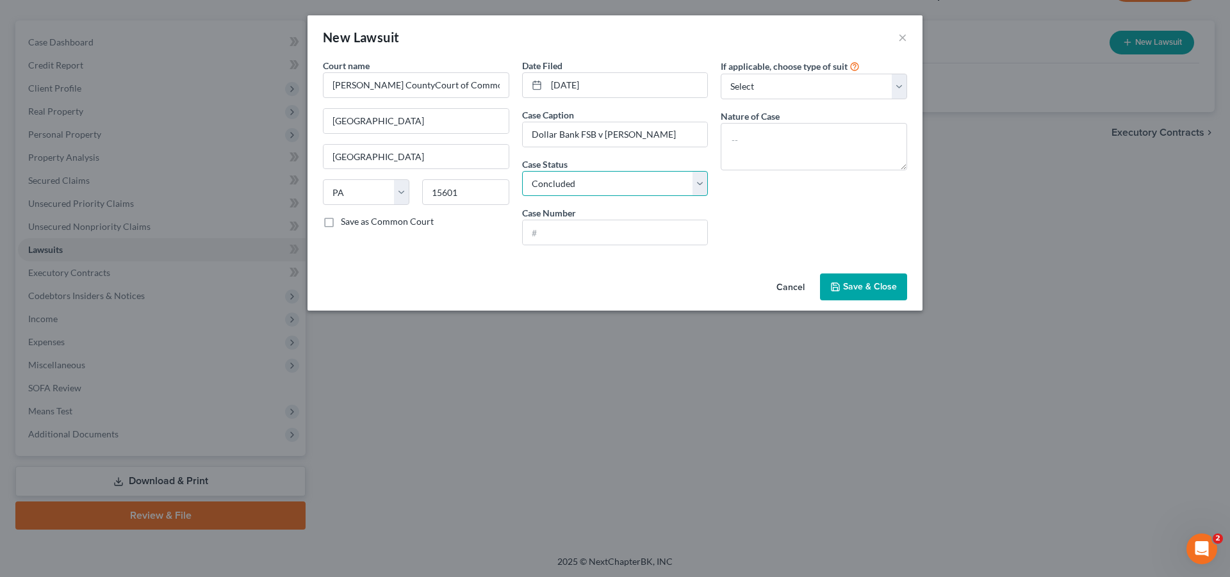
click option "Concluded" at bounding box center [0, 0] width 0 height 0
click at [561, 228] on input "text" at bounding box center [615, 232] width 185 height 24
type input "24 CI 05451"
click at [721, 74] on select "Select Repossession Garnishment Foreclosure Attached, Seized, Or Levied Other" at bounding box center [814, 87] width 186 height 26
select select "4"
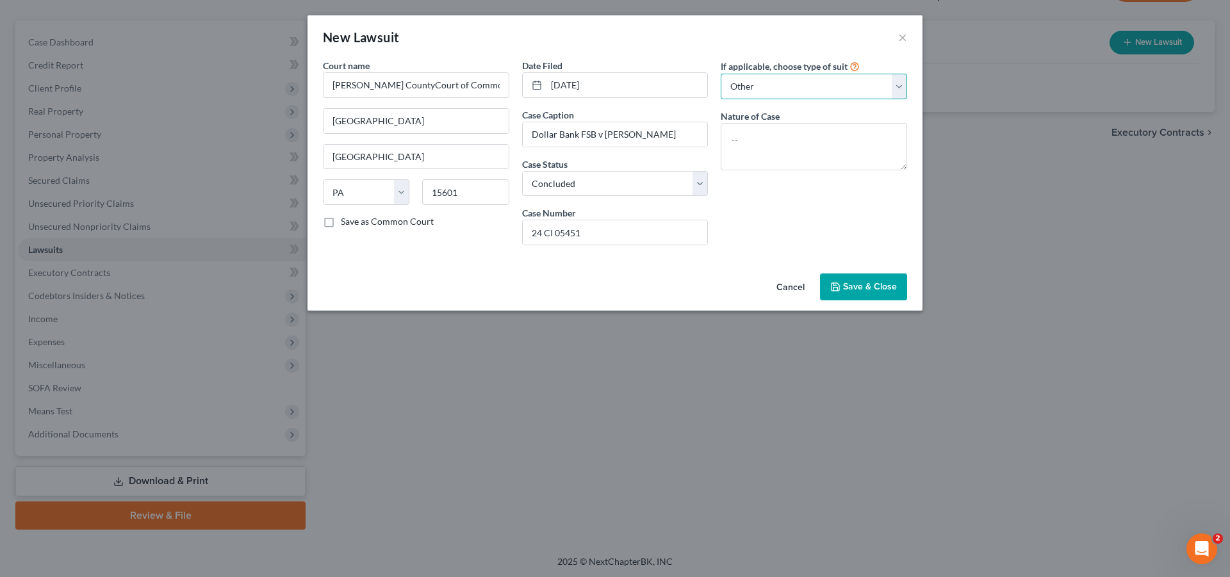
click option "Other" at bounding box center [0, 0] width 0 height 0
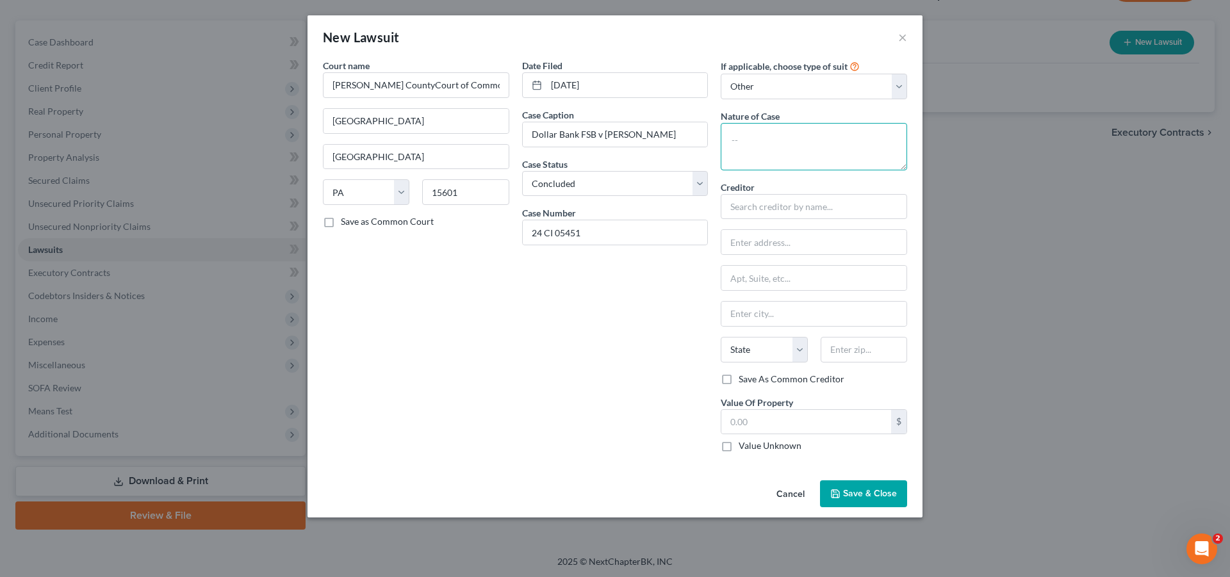
click at [762, 138] on textarea at bounding box center [814, 146] width 186 height 47
type textarea "Debt Collectiuon"
click at [777, 212] on input "text" at bounding box center [814, 207] width 186 height 26
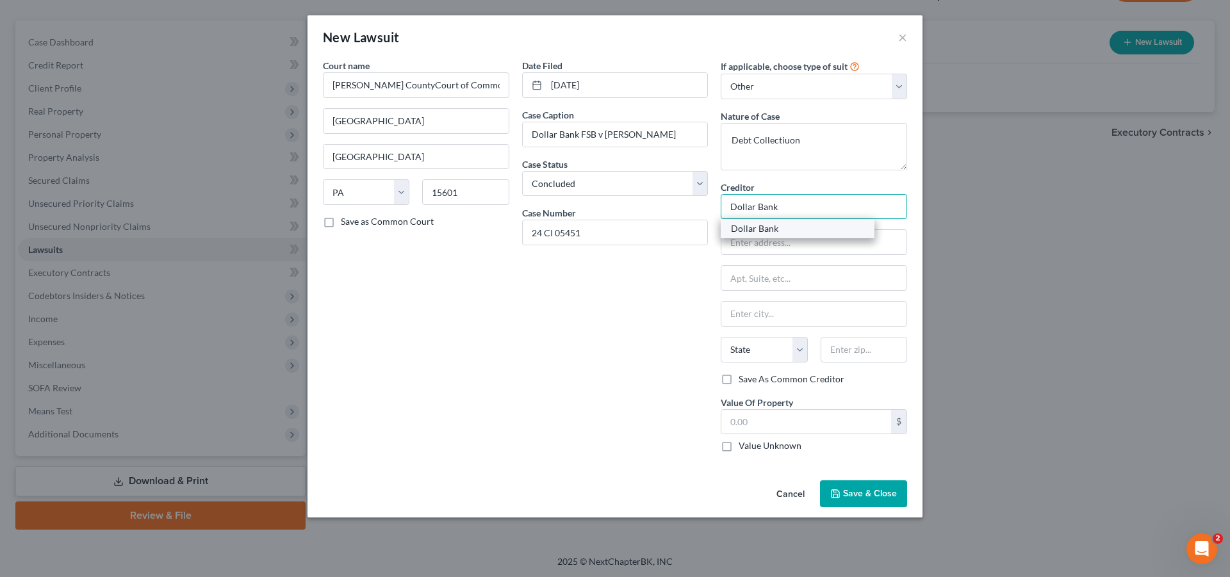
type input "Dollar Bank"
click at [772, 231] on div "Dollar Bank" at bounding box center [797, 228] width 133 height 13
type input "Dollar Bank"
type input "[STREET_ADDRESS]"
type input "[GEOGRAPHIC_DATA]"
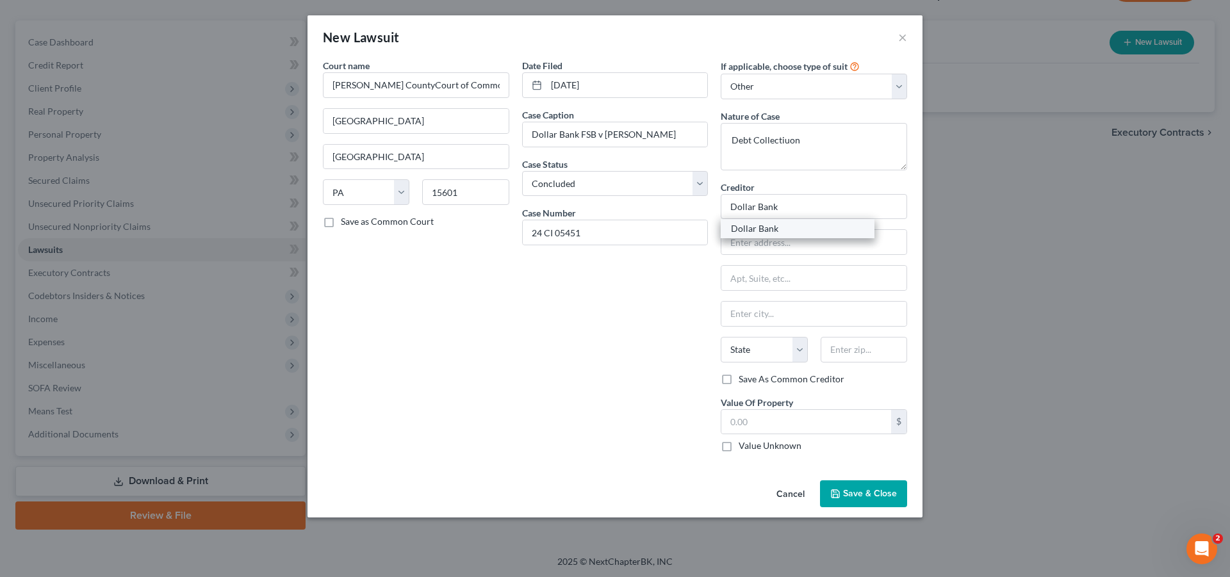
select select "39"
type input "15222"
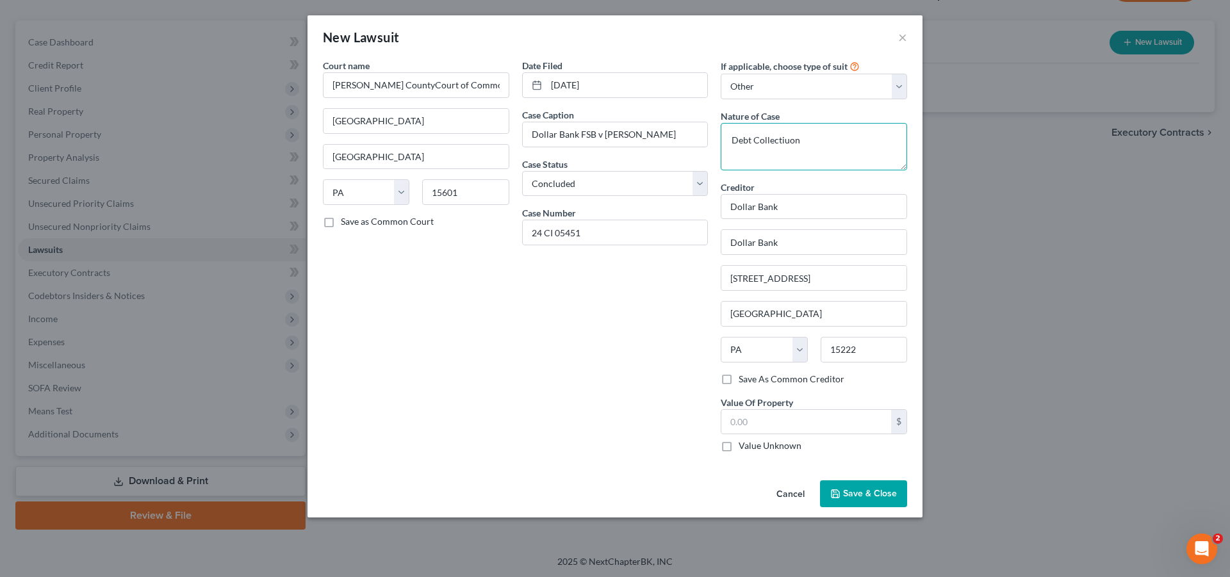
click at [823, 139] on textarea "Debt Collectiuon" at bounding box center [814, 146] width 186 height 47
type textarea "Debt Collection"
click at [870, 498] on span "Save & Close" at bounding box center [870, 493] width 54 height 11
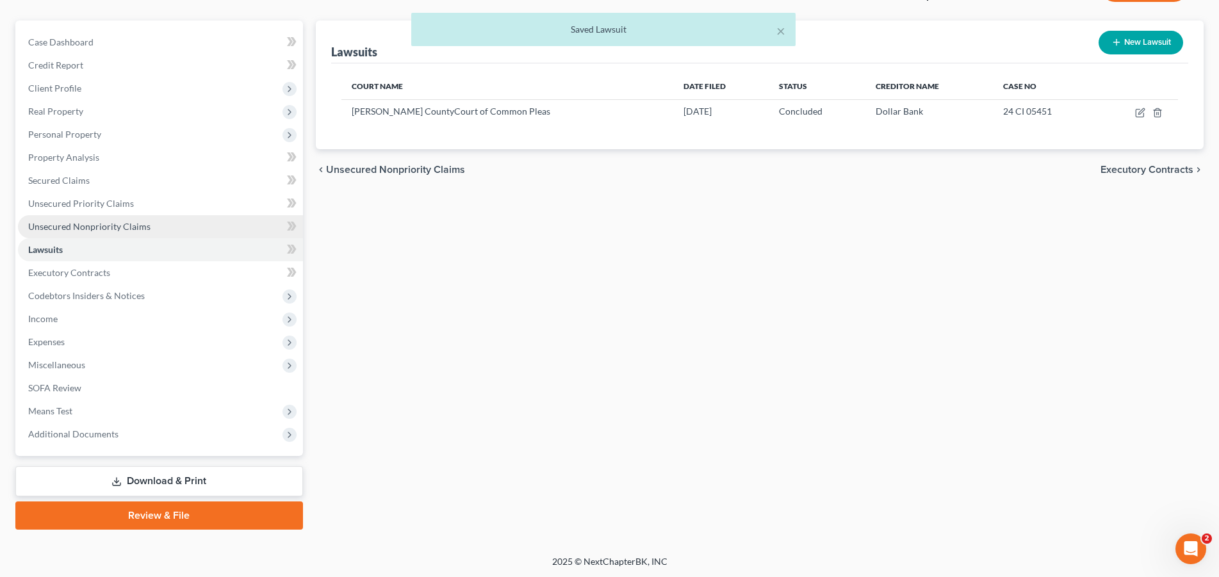
click at [88, 227] on span "Unsecured Nonpriority Claims" at bounding box center [89, 226] width 122 height 11
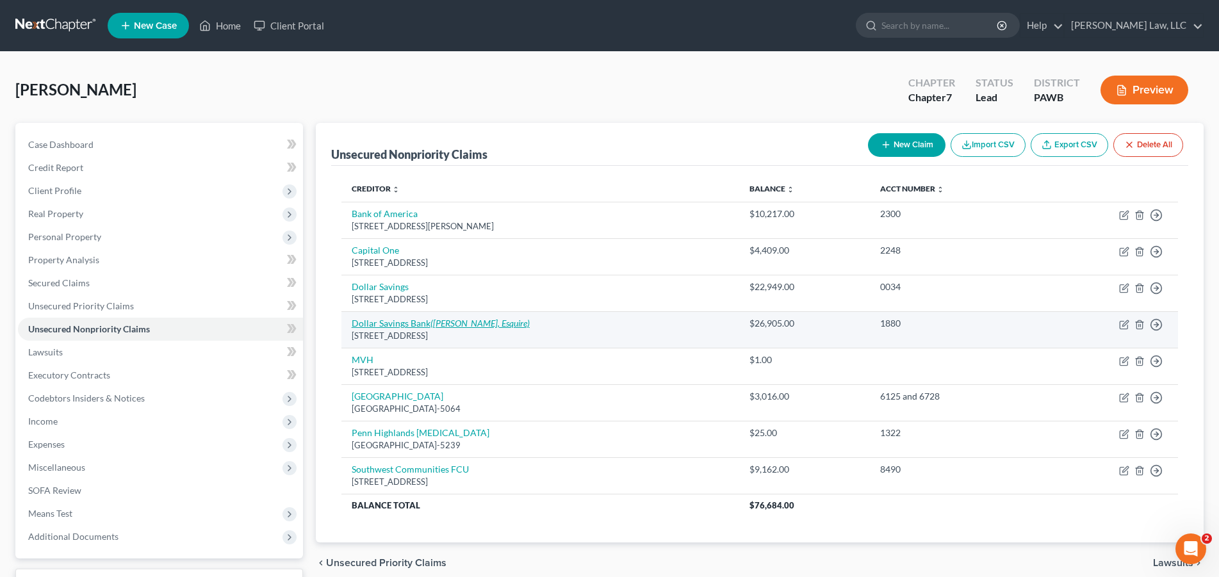
click at [393, 324] on link "Dollar Savings Bank ([PERSON_NAME], Esquire)" at bounding box center [441, 323] width 178 height 11
select select "39"
select select "10"
select select "0"
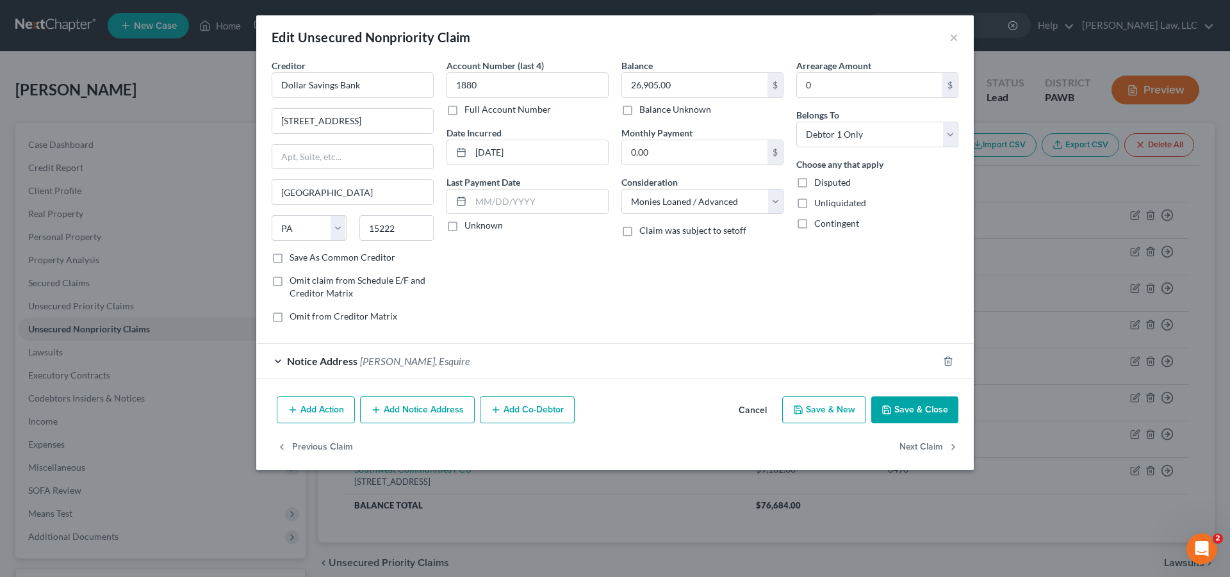
click at [898, 406] on button "Save & Close" at bounding box center [914, 410] width 87 height 27
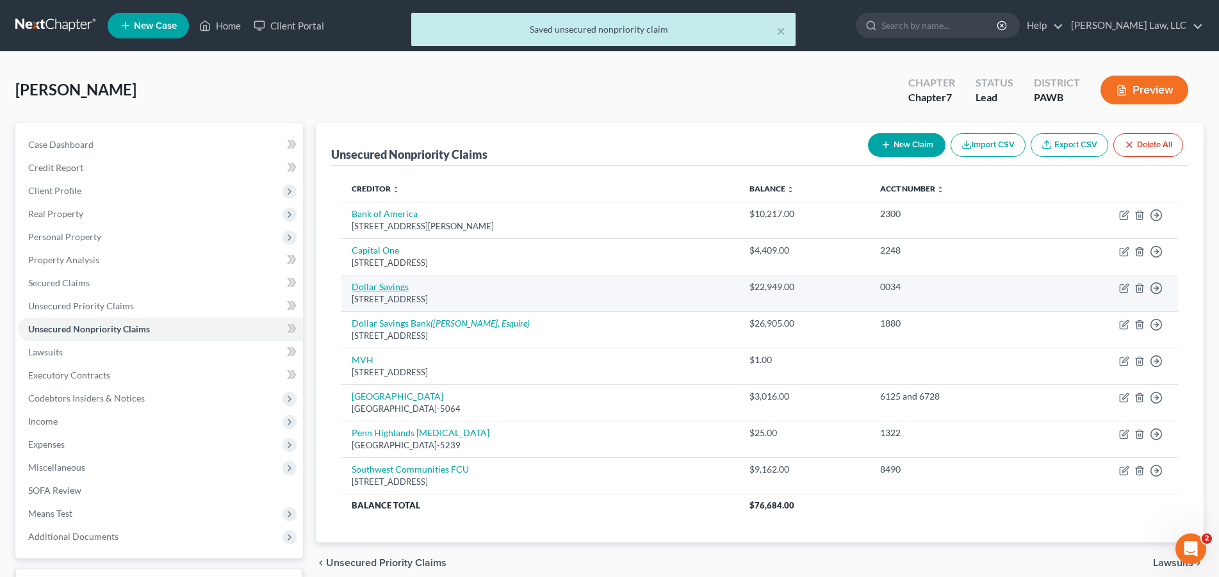
click at [392, 289] on link "Dollar Savings" at bounding box center [380, 286] width 57 height 11
select select "39"
select select "2"
select select "0"
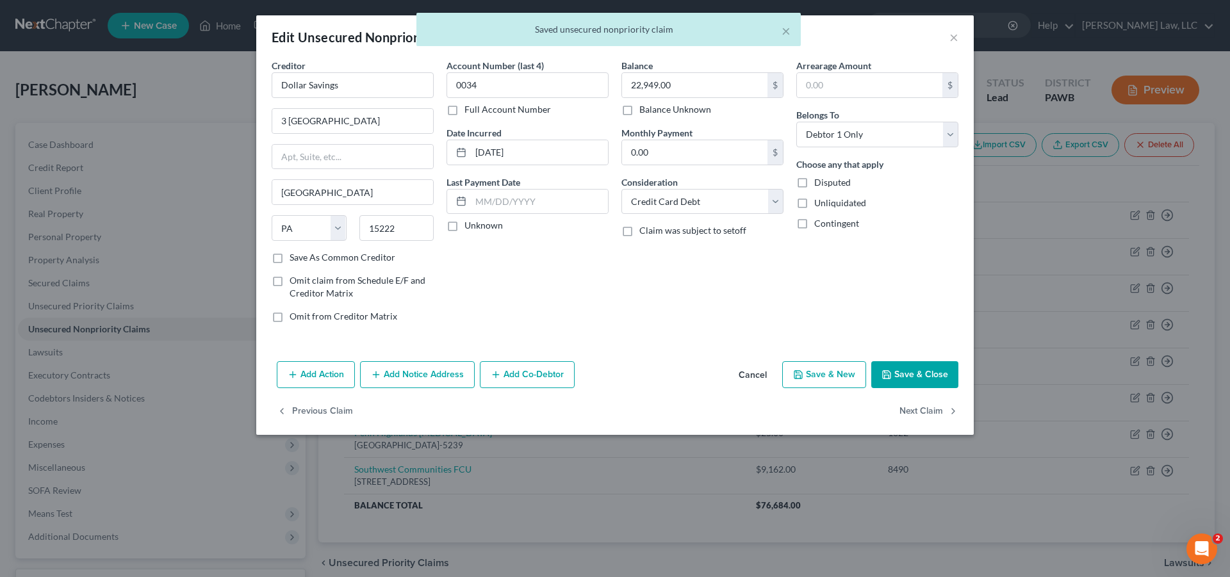
click at [905, 375] on button "Save & Close" at bounding box center [914, 374] width 87 height 27
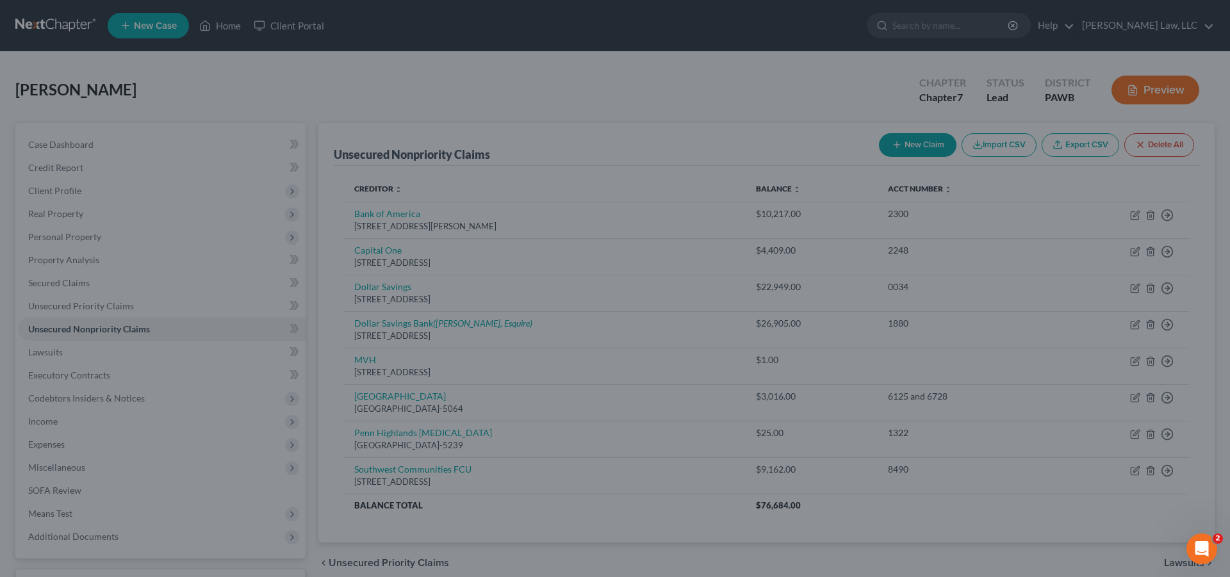
type input "0"
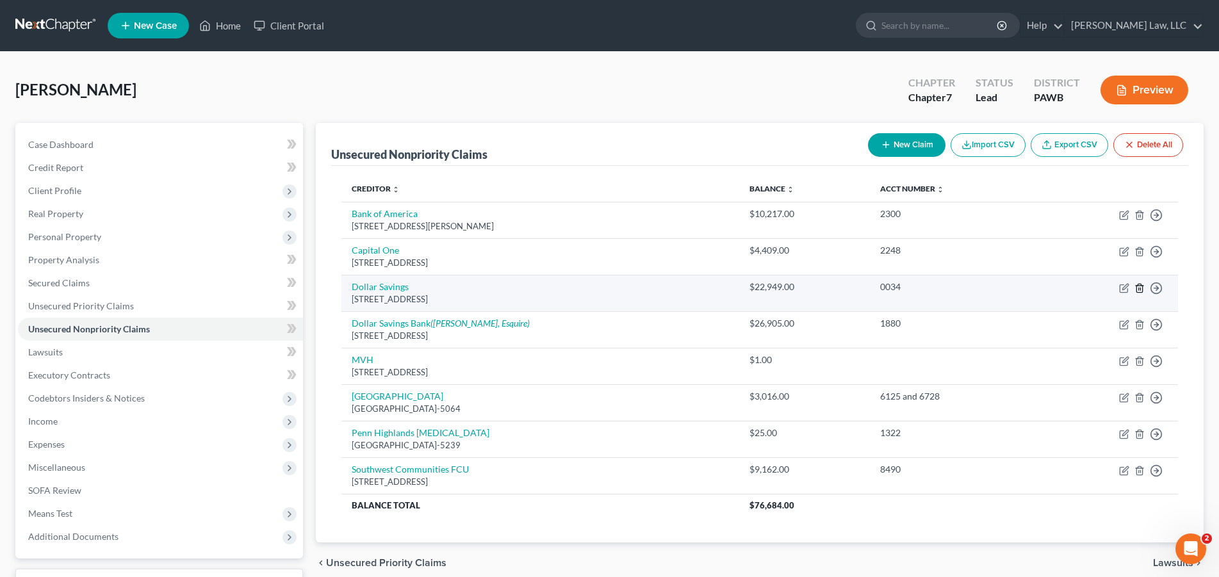
click at [1140, 288] on icon "button" at bounding box center [1140, 288] width 10 height 10
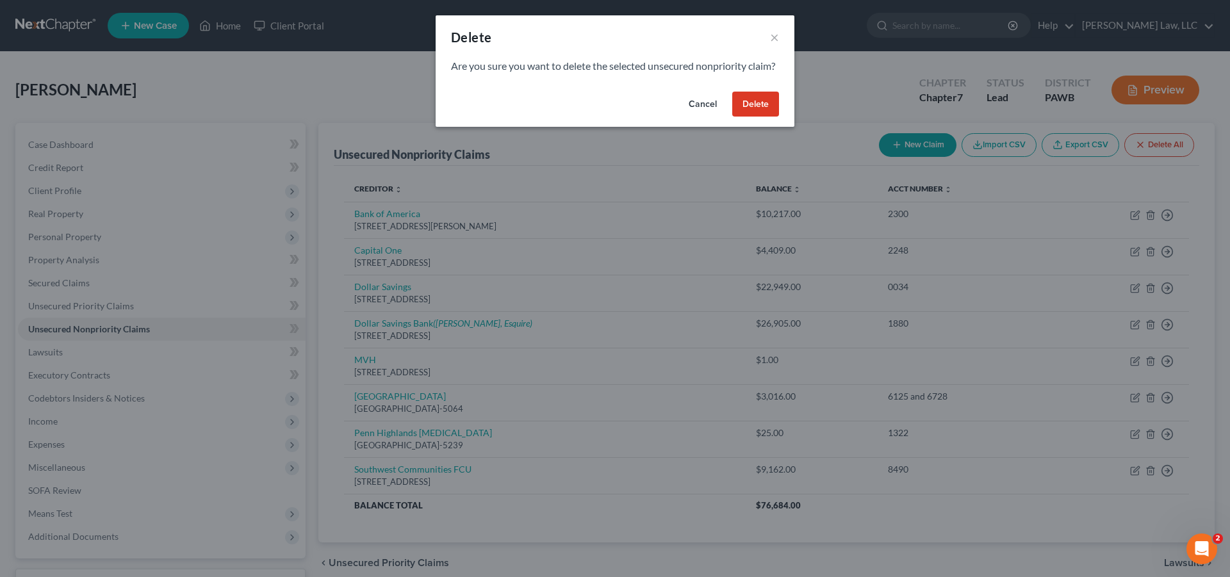
click at [763, 116] on button "Delete" at bounding box center [755, 105] width 47 height 26
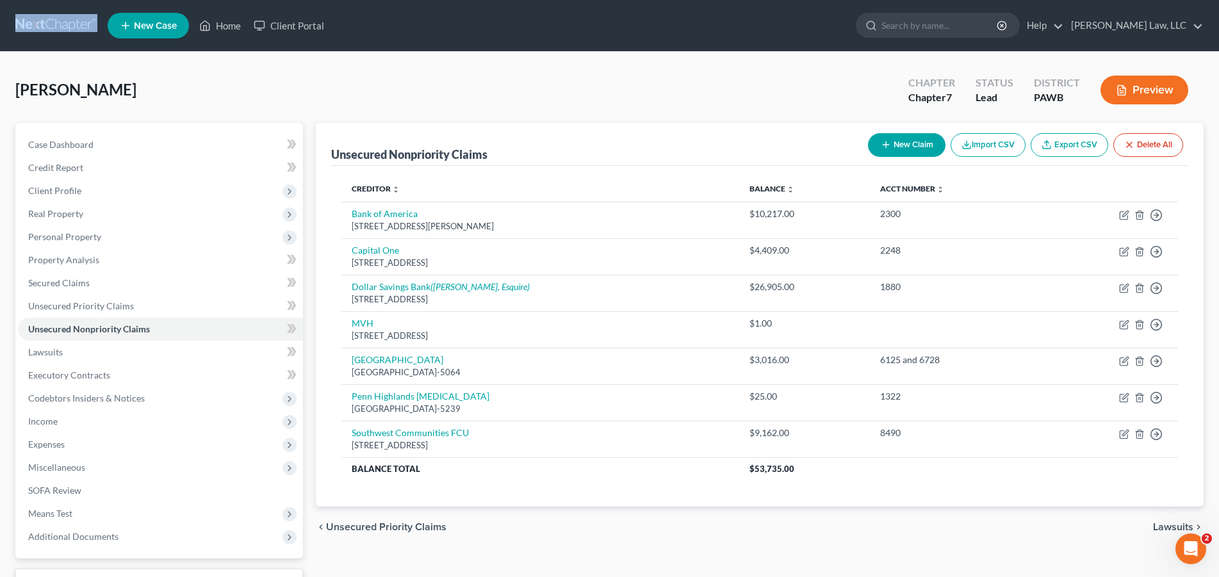
drag, startPoint x: 69, startPoint y: 71, endPoint x: 82, endPoint y: 26, distance: 47.3
click at [83, 31] on div "Home New Case Client Portal [PERSON_NAME] Law, LLC [EMAIL_ADDRESS][DOMAIN_NAME]…" at bounding box center [609, 340] width 1219 height 681
